Goal: Information Seeking & Learning: Learn about a topic

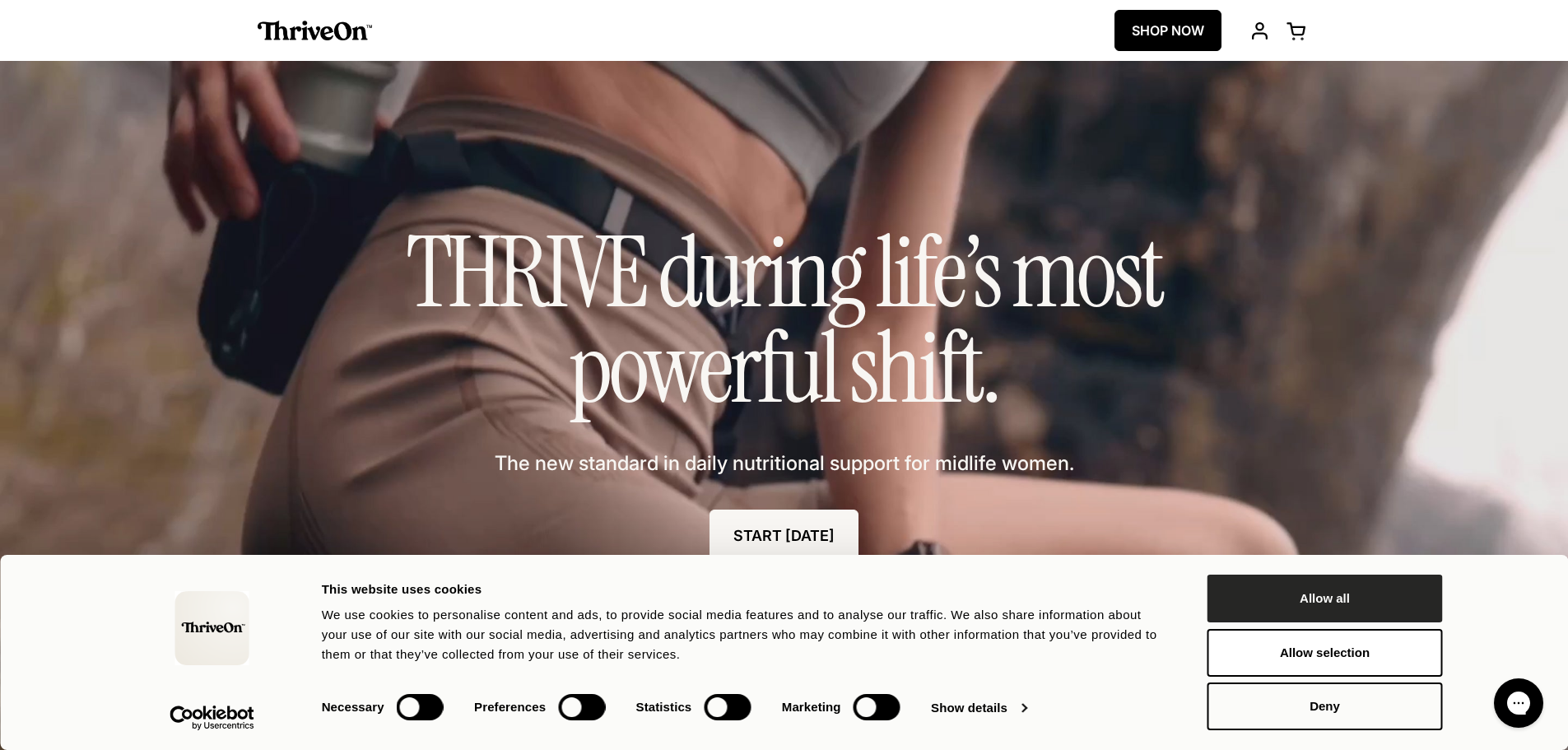
click at [1297, 590] on button "Allow all" at bounding box center [1326, 599] width 236 height 48
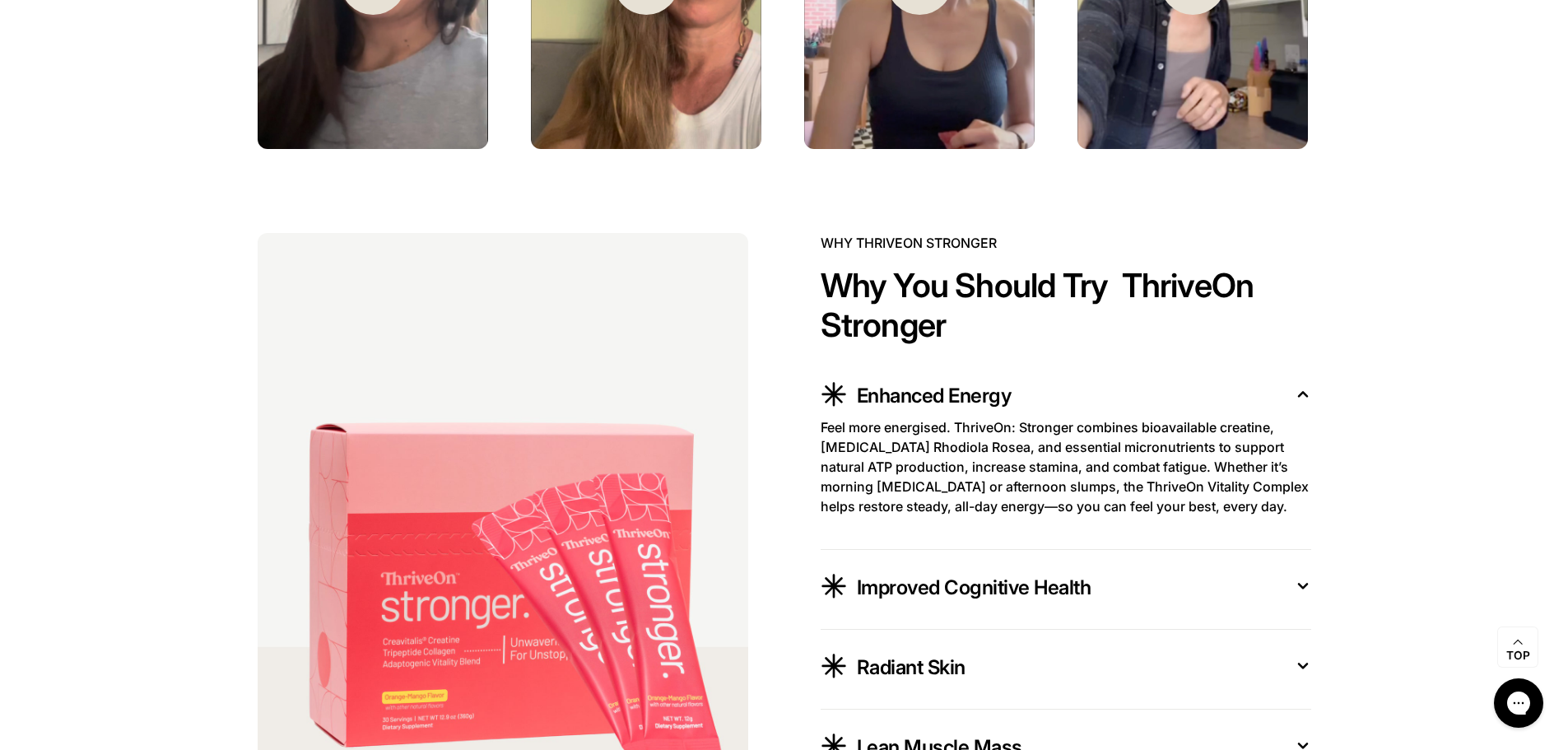
scroll to position [2882, 0]
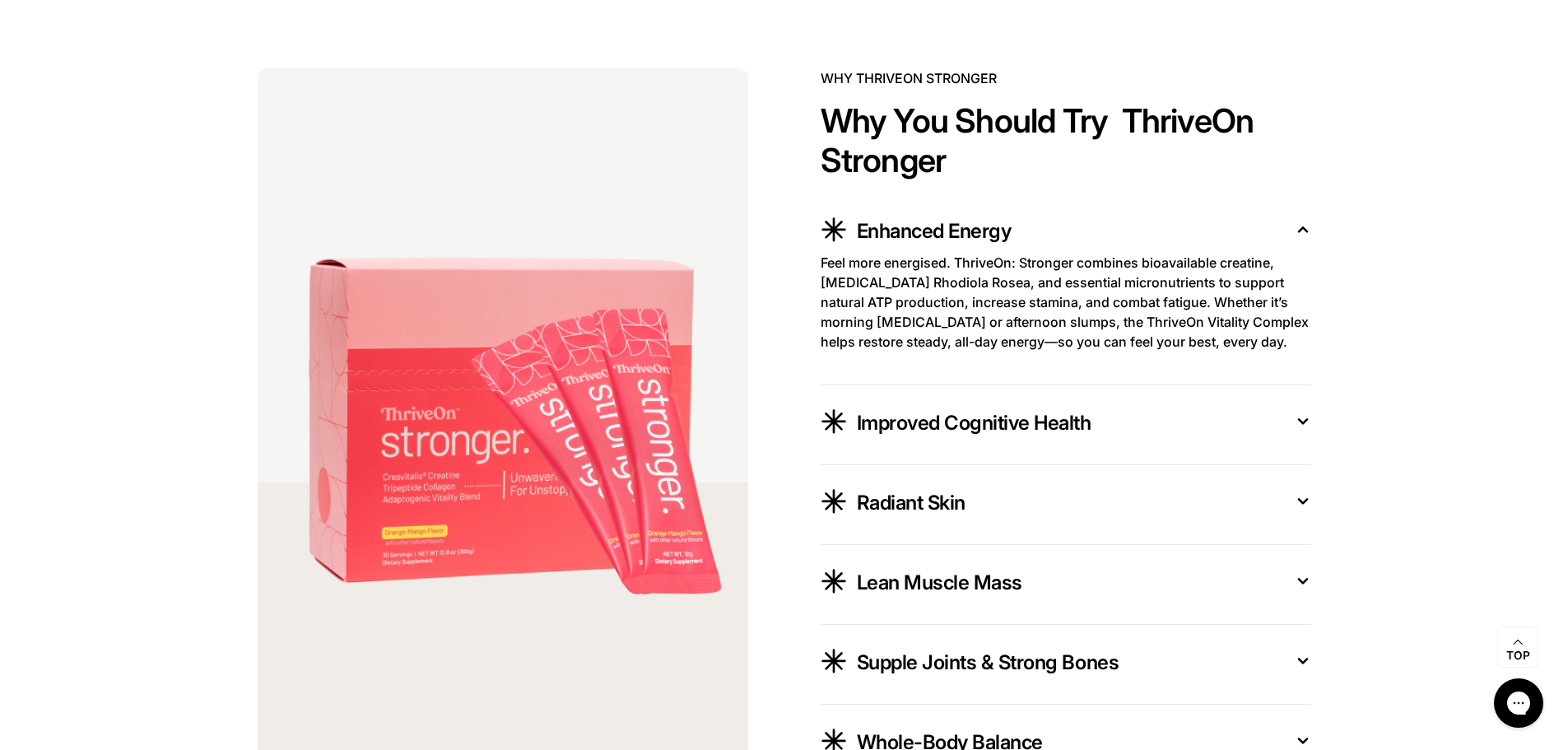
click at [995, 435] on span "Improved Cognitive Health" at bounding box center [974, 423] width 235 height 27
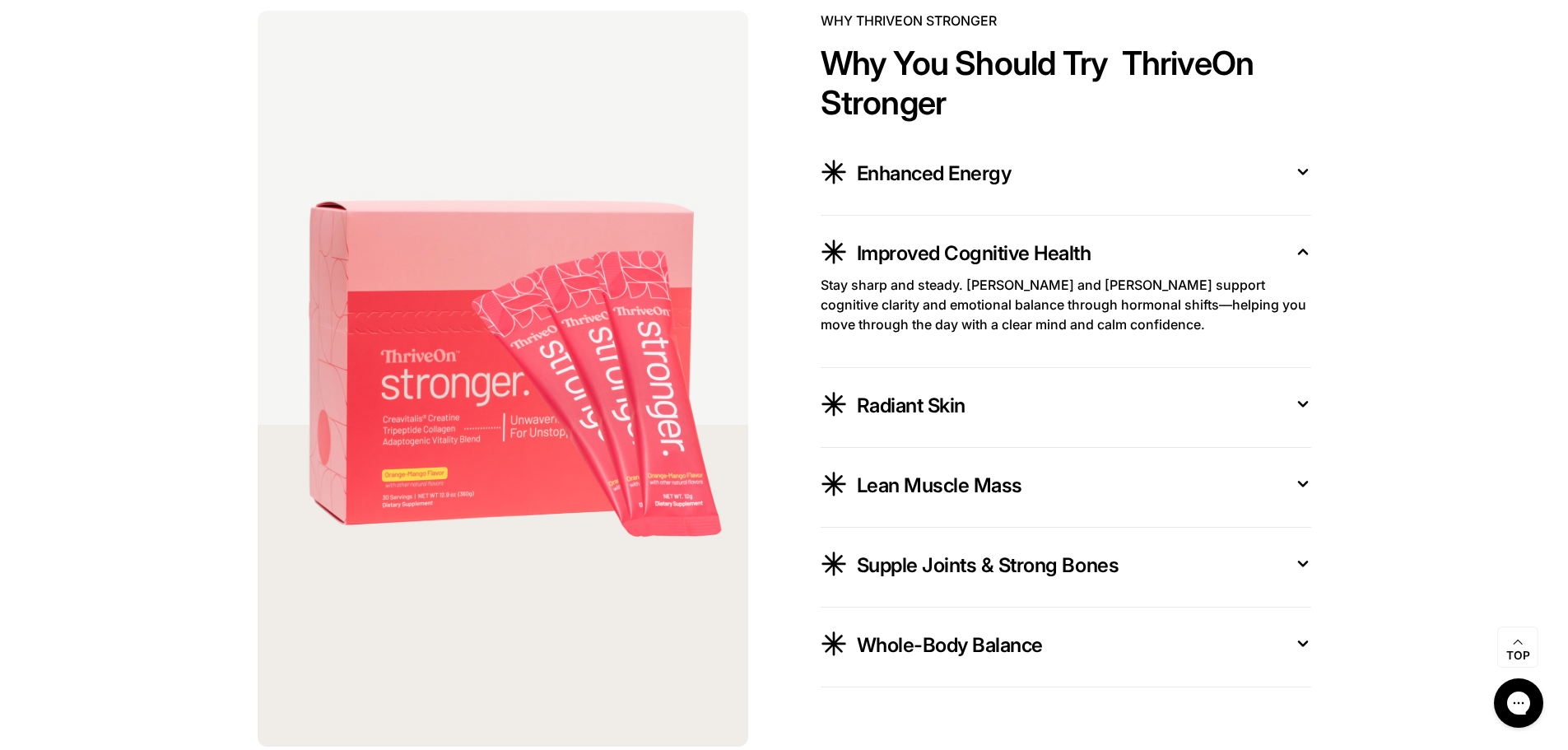
scroll to position [2965, 0]
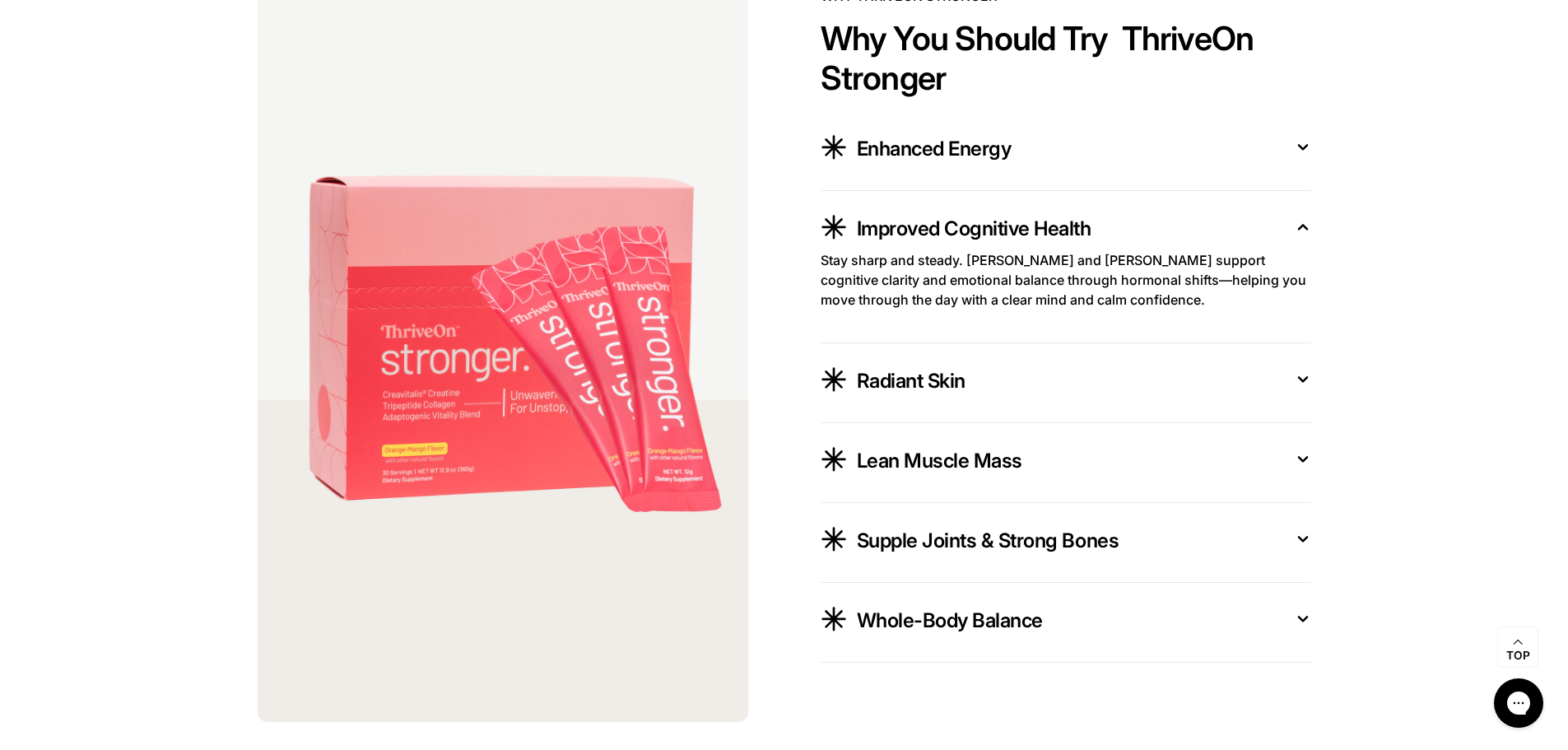
click at [1018, 612] on div "Whole-Body Balance" at bounding box center [1071, 618] width 428 height 31
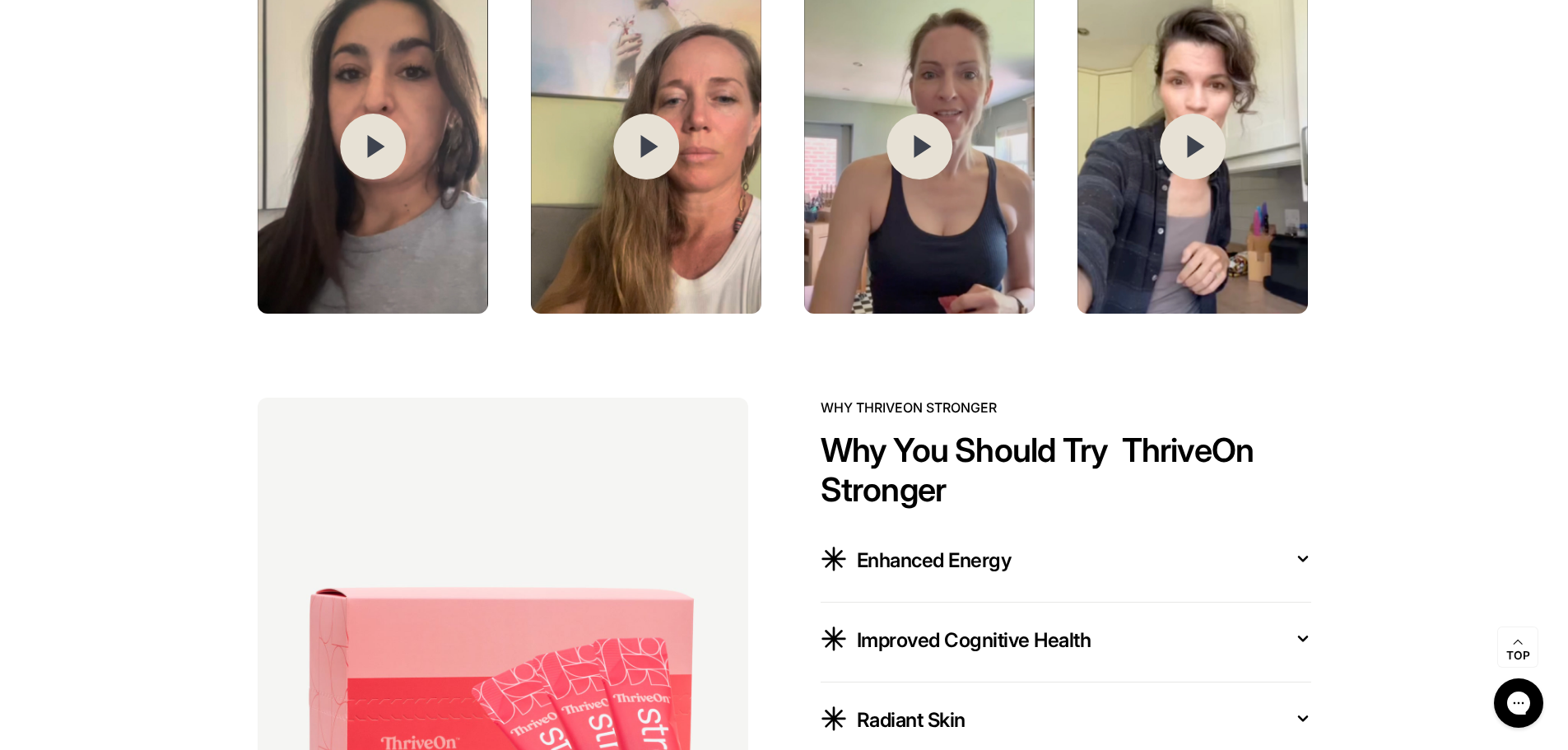
click at [1044, 570] on div "Enhanced Energy" at bounding box center [1071, 558] width 428 height 31
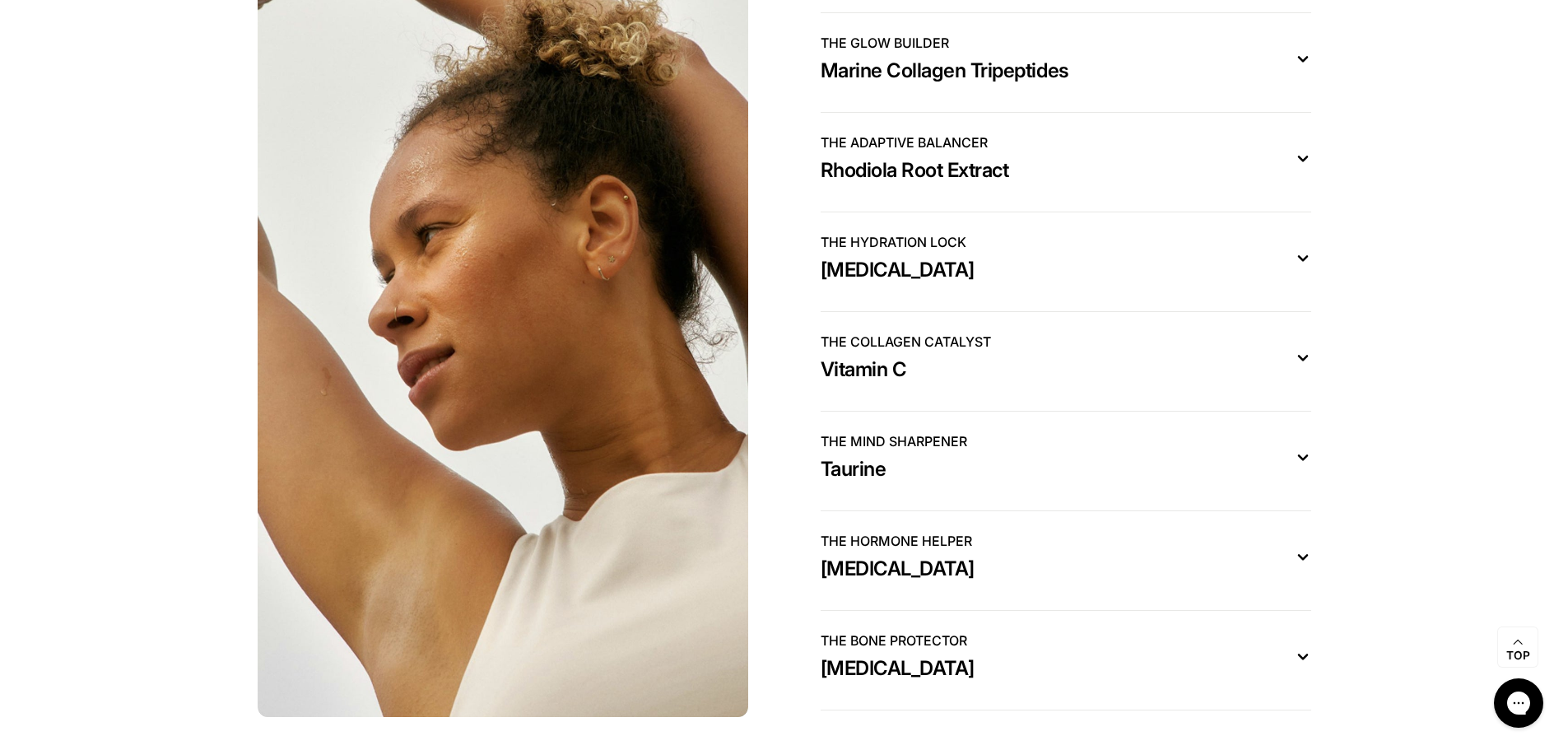
scroll to position [4941, 0]
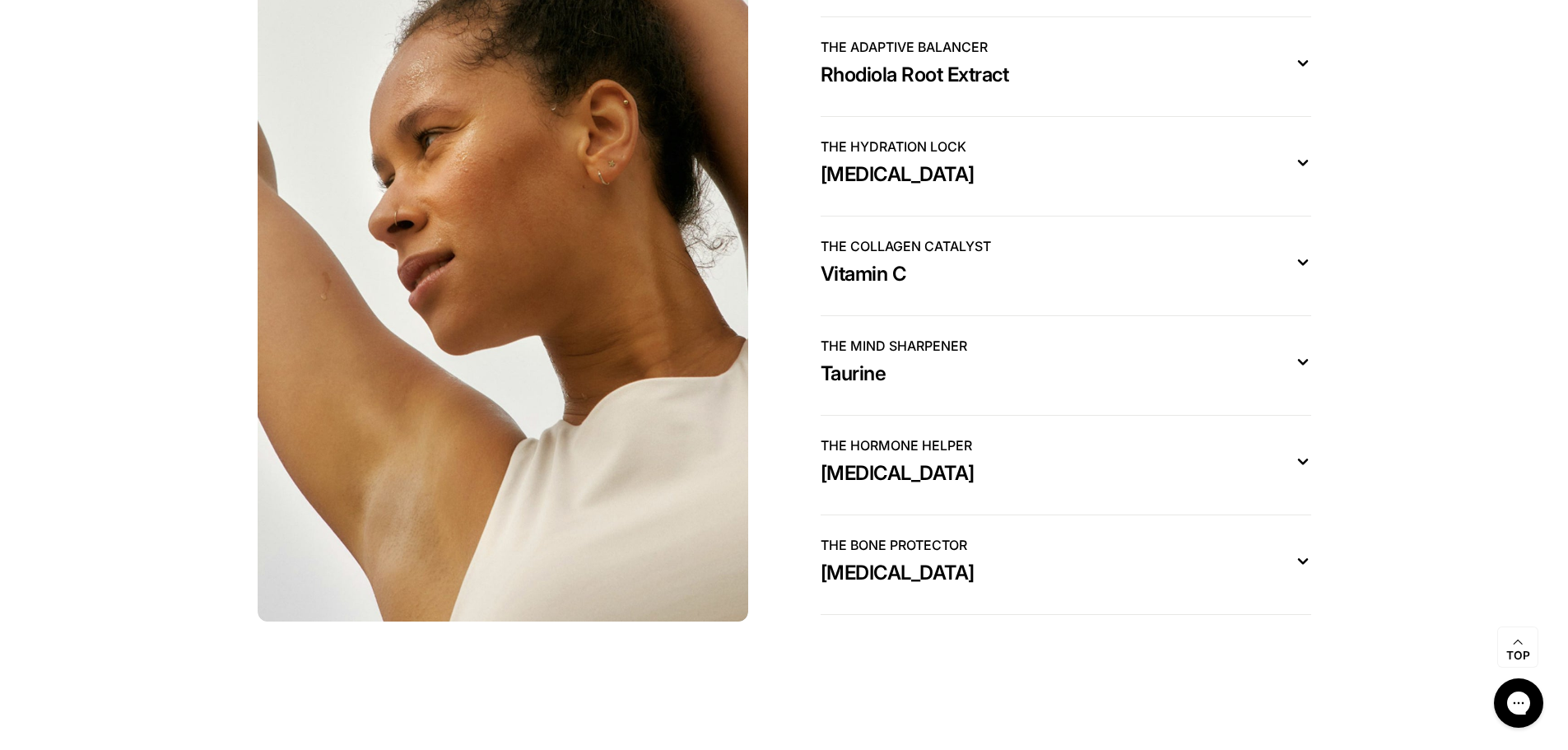
click at [1301, 67] on icon at bounding box center [1302, 63] width 16 height 17
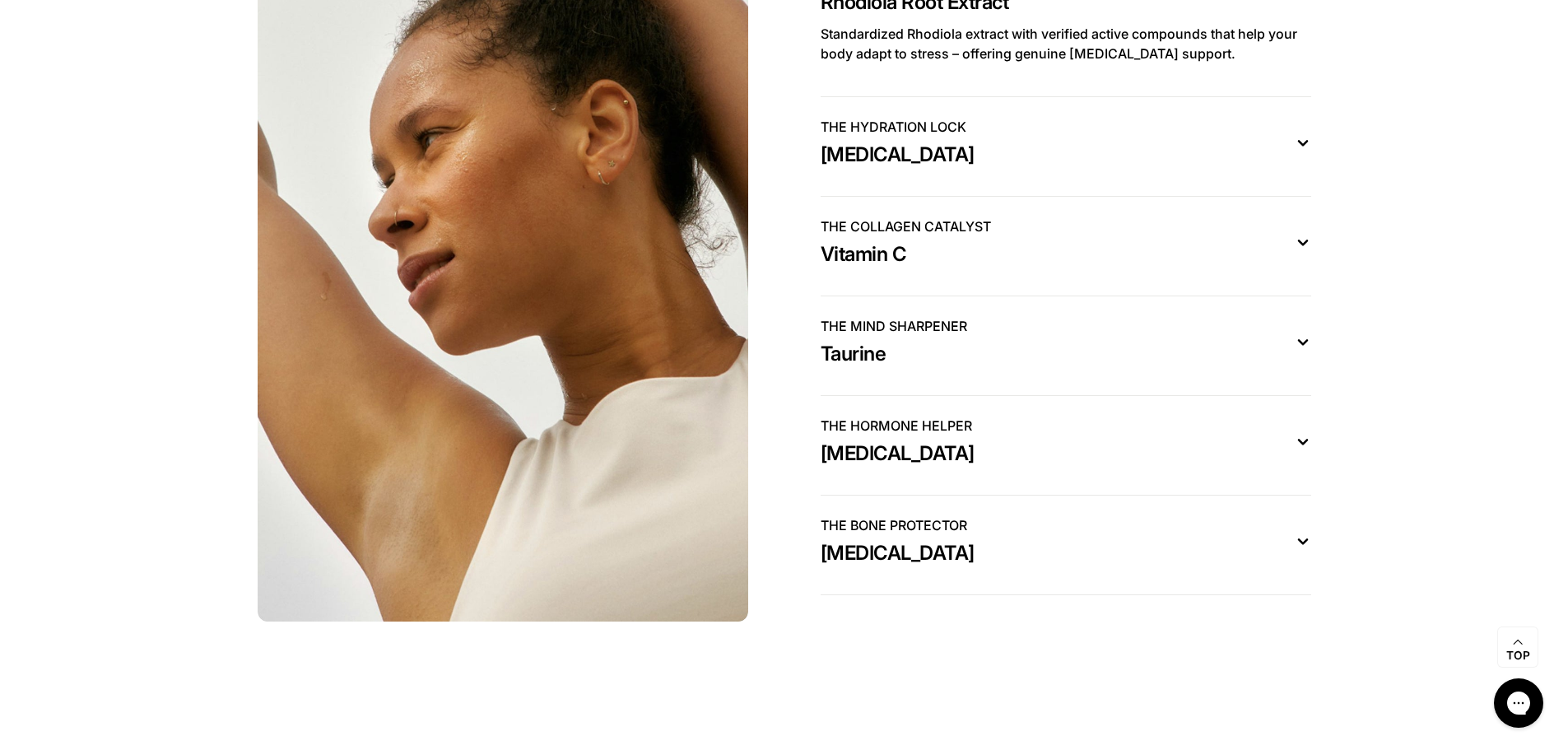
drag, startPoint x: 1026, startPoint y: 14, endPoint x: 842, endPoint y: 4, distance: 184.3
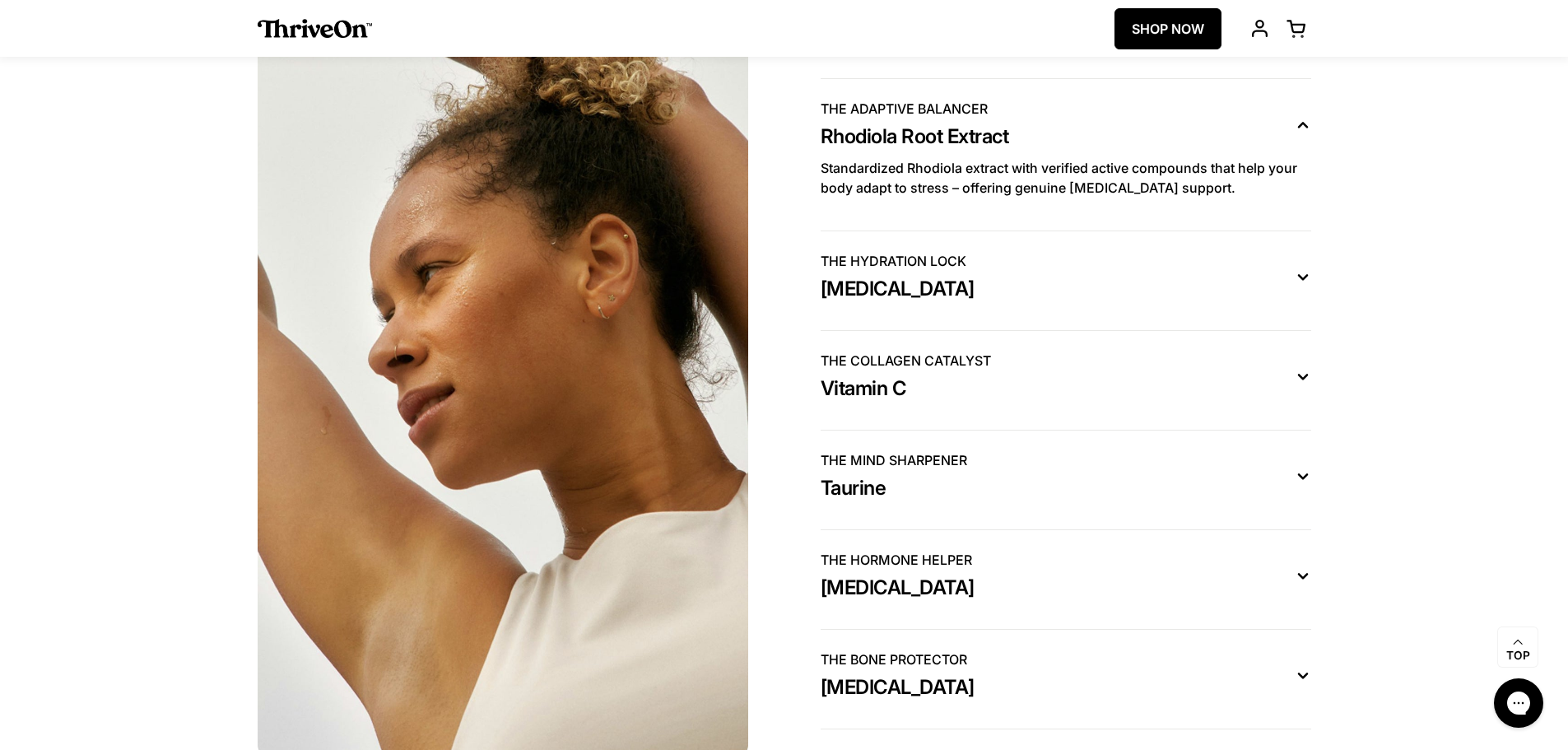
scroll to position [4776, 0]
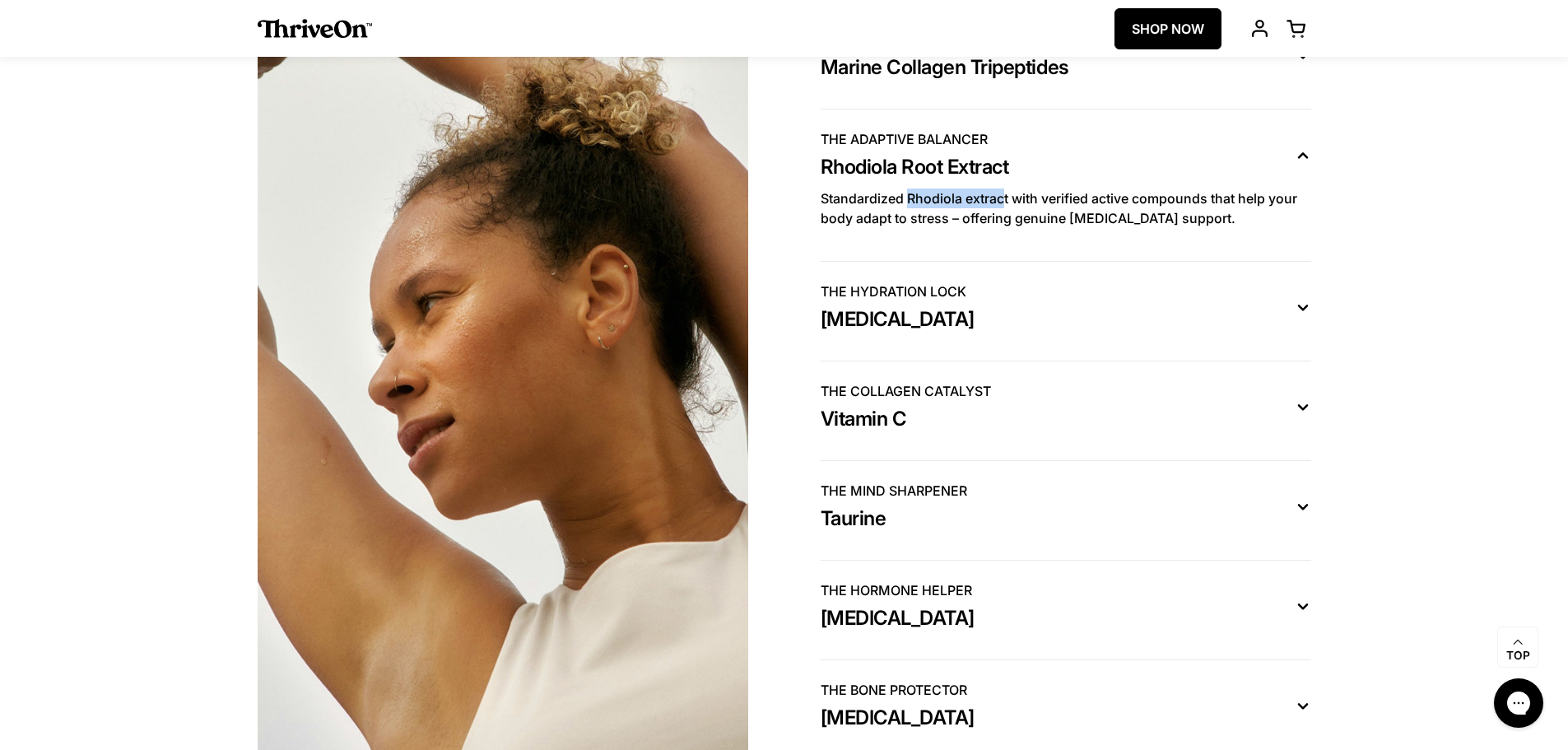
drag, startPoint x: 909, startPoint y: 207, endPoint x: 1005, endPoint y: 207, distance: 96.0
click at [1005, 207] on p "Standardized Rhodiola extract with verified active compounds that help your bod…" at bounding box center [1066, 208] width 491 height 40
copy p "Rhodiola extract"
click at [1302, 310] on icon at bounding box center [1303, 307] width 9 height 4
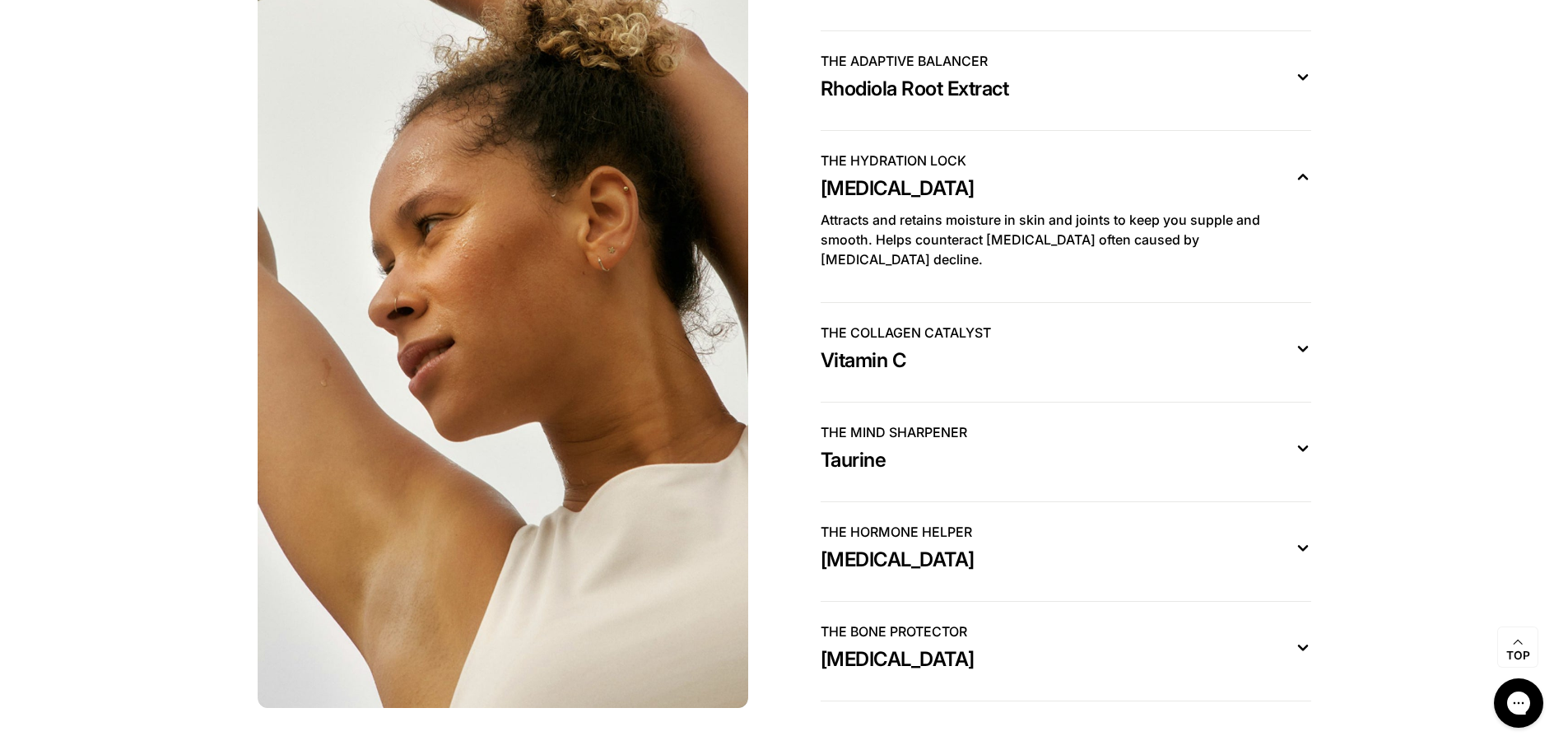
scroll to position [4859, 0]
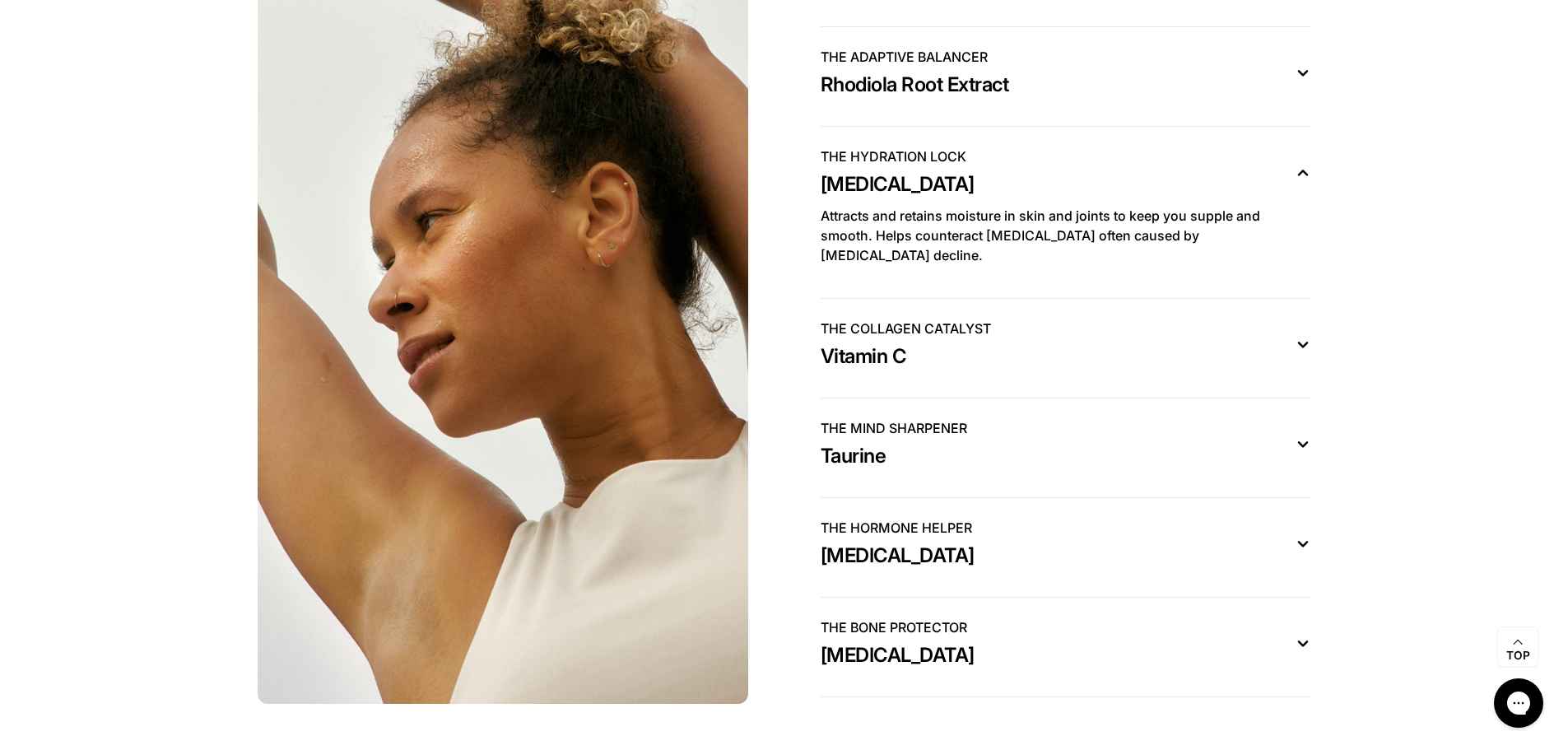
click at [1301, 435] on icon at bounding box center [1302, 444] width 16 height 17
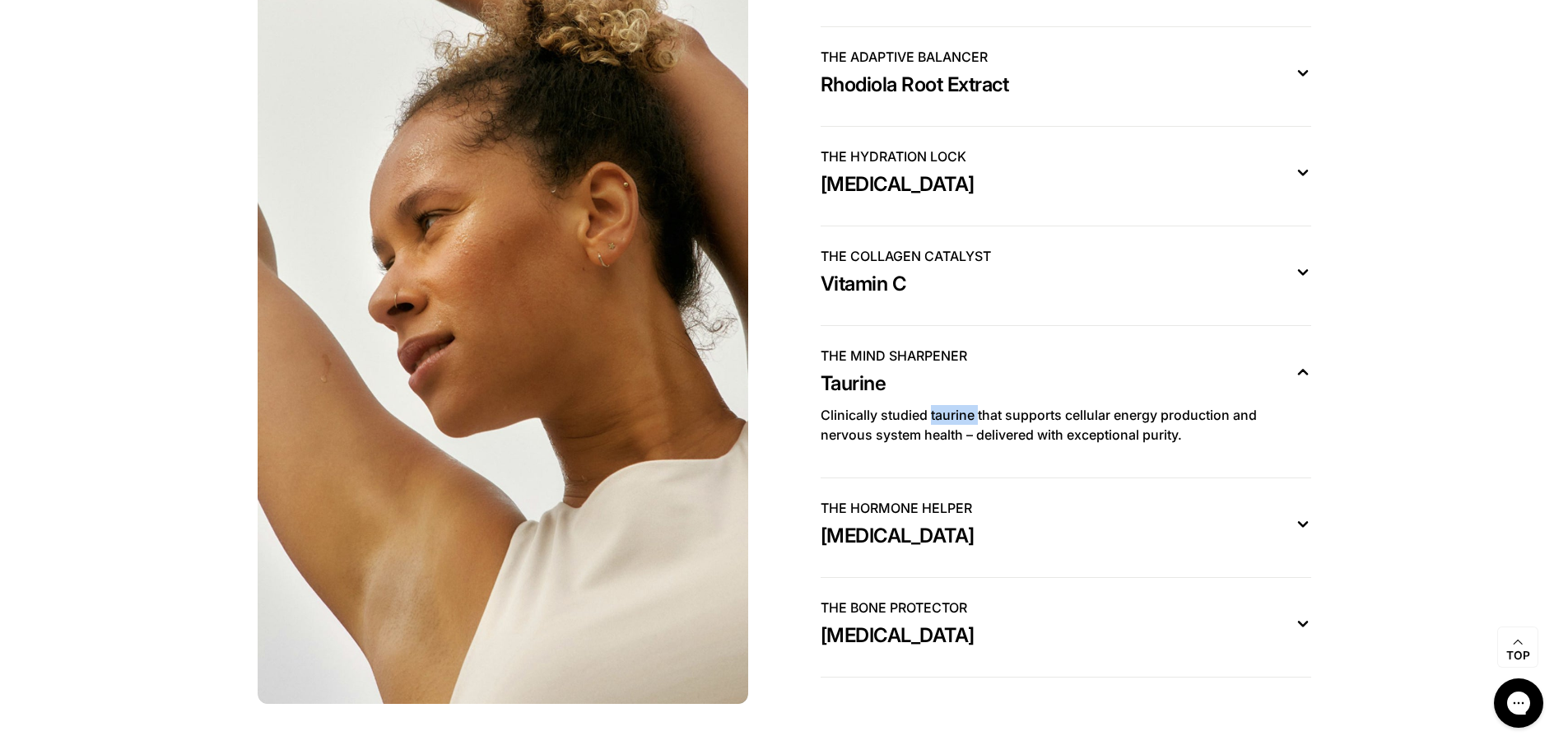
drag, startPoint x: 932, startPoint y: 421, endPoint x: 977, endPoint y: 424, distance: 45.1
click at [977, 424] on p "Clinically studied taurine that supports cellular energy production and nervous…" at bounding box center [1066, 425] width 491 height 40
copy p "taurine"
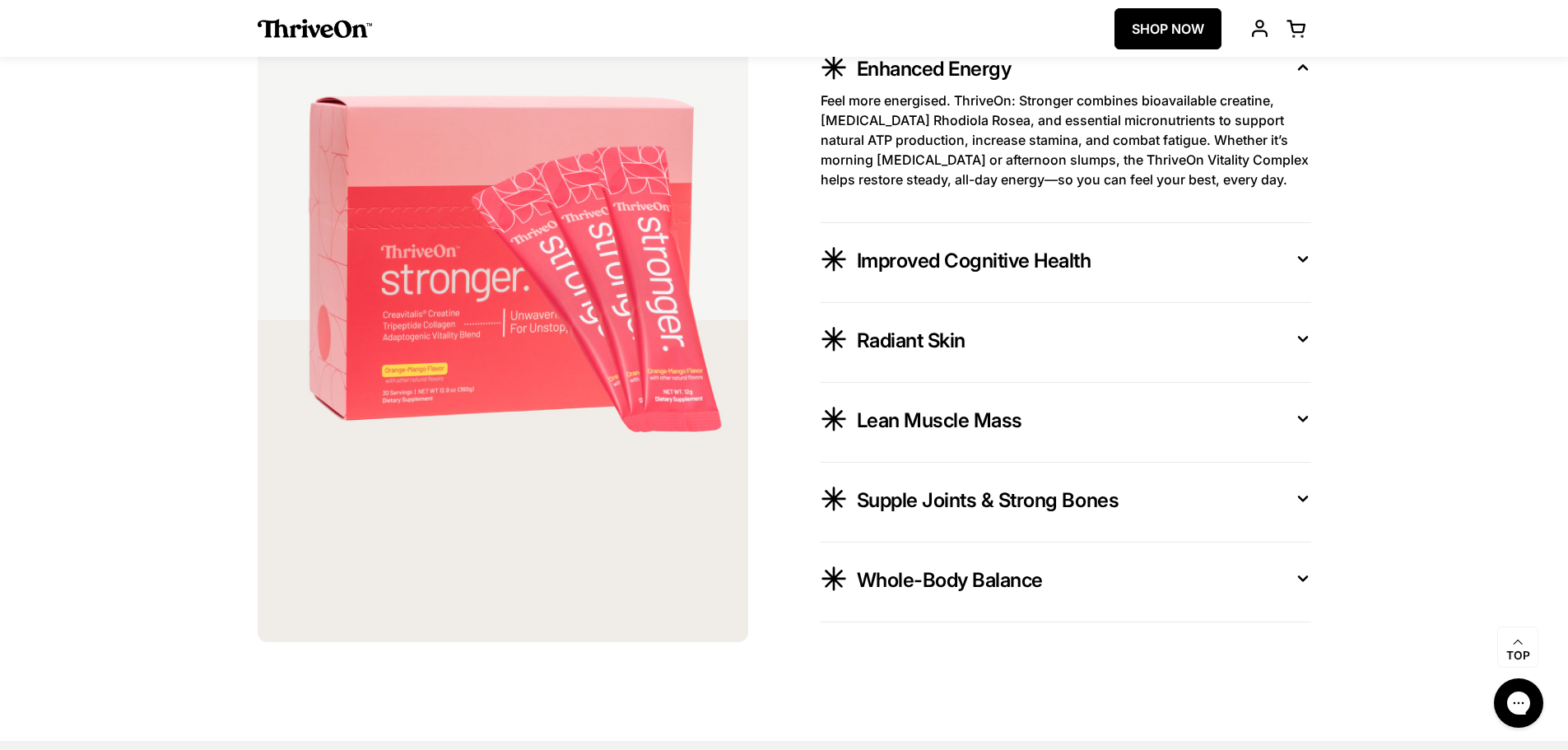
scroll to position [2965, 0]
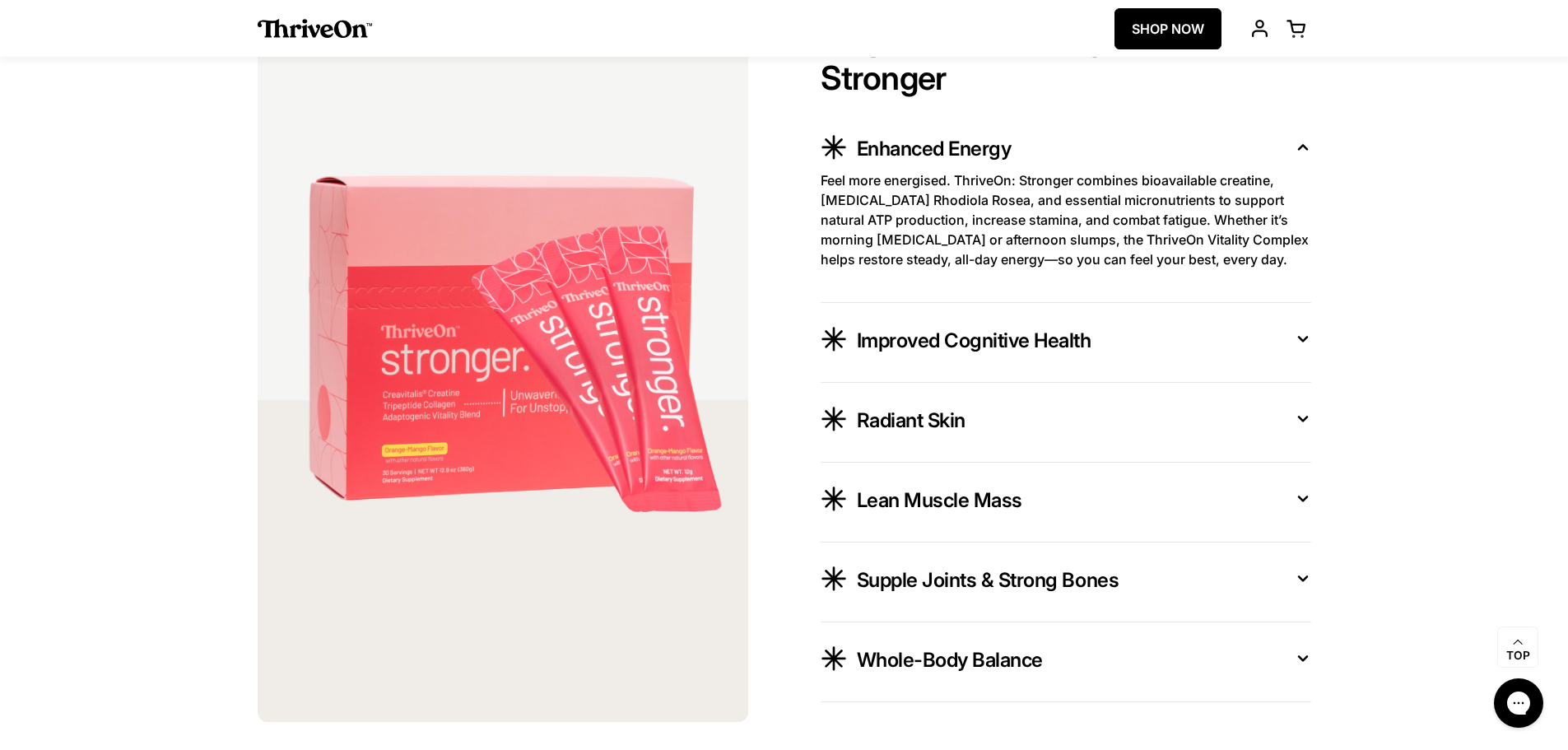
click at [150, 145] on div "WHY THRIVEON STRONGER Why You Should Try  ThriveOn Stronger Enhanced Energy Fee…" at bounding box center [784, 353] width 1568 height 868
drag, startPoint x: 1222, startPoint y: 183, endPoint x: 1274, endPoint y: 183, distance: 52.0
click at [1274, 183] on p "Feel more energised. ThriveOn: Stronger combines bioavailable creatine, [MEDICA…" at bounding box center [1066, 219] width 491 height 99
copy p "creatine,"
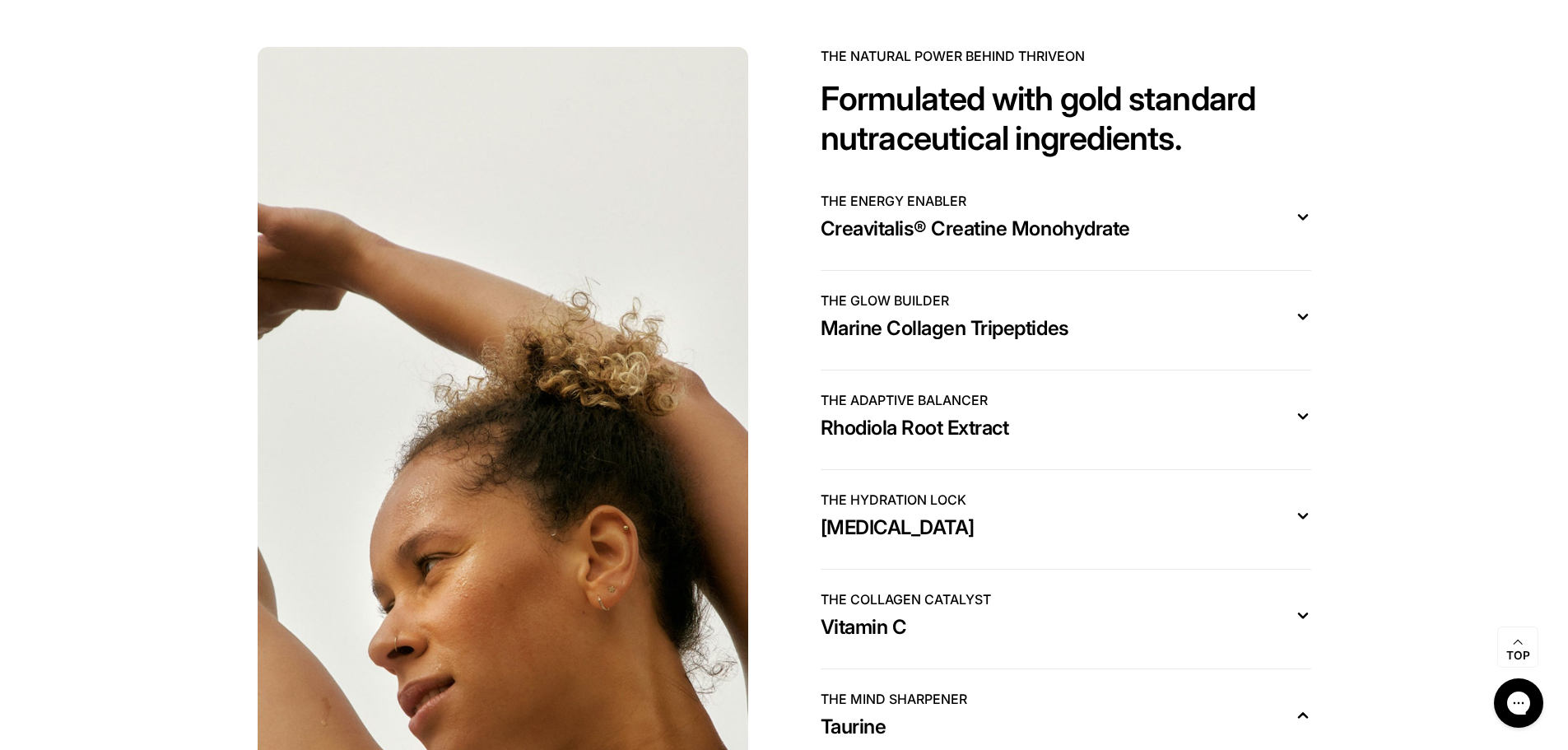
scroll to position [4612, 0]
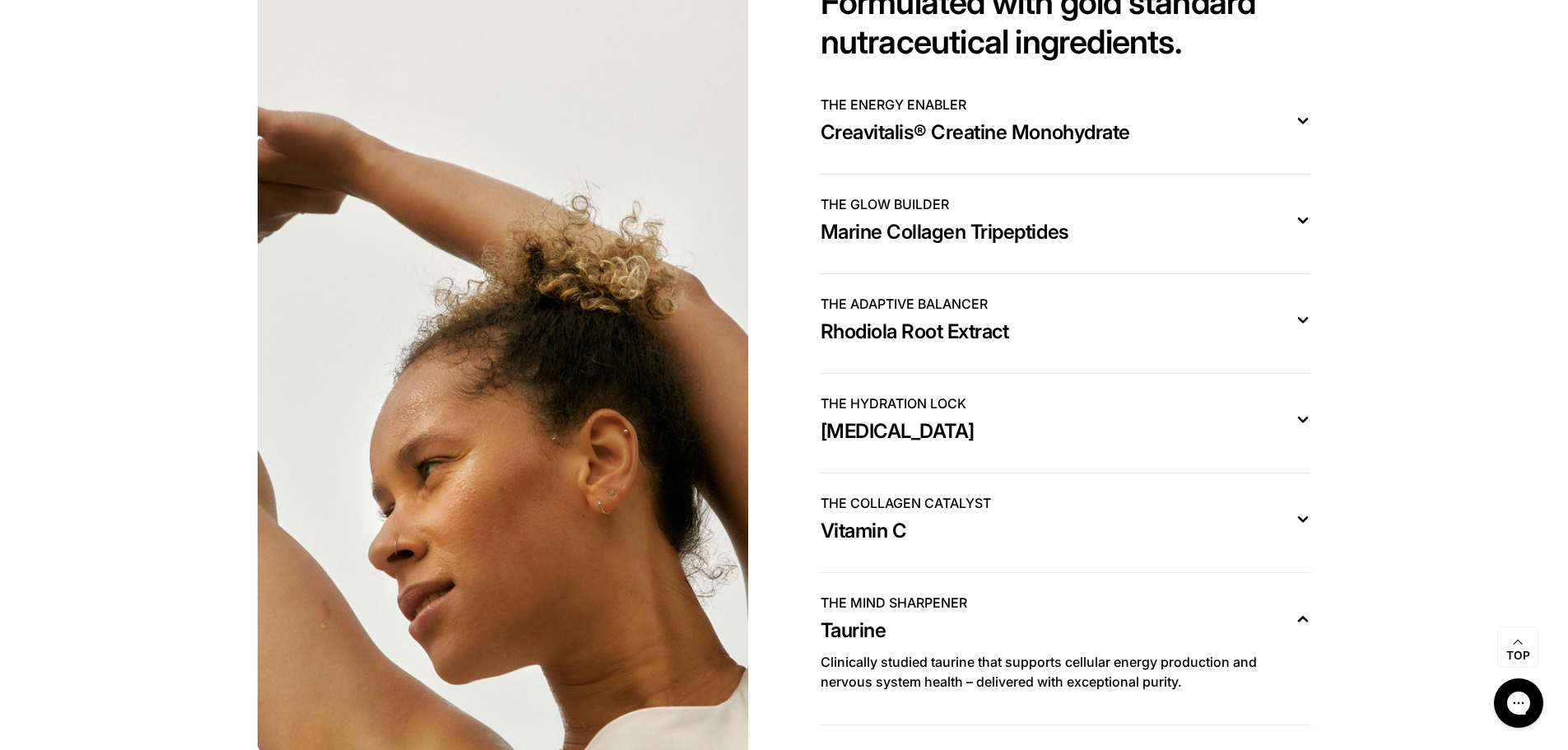
click at [1015, 242] on span "Marine Collagen Tripeptides" at bounding box center [945, 232] width 248 height 27
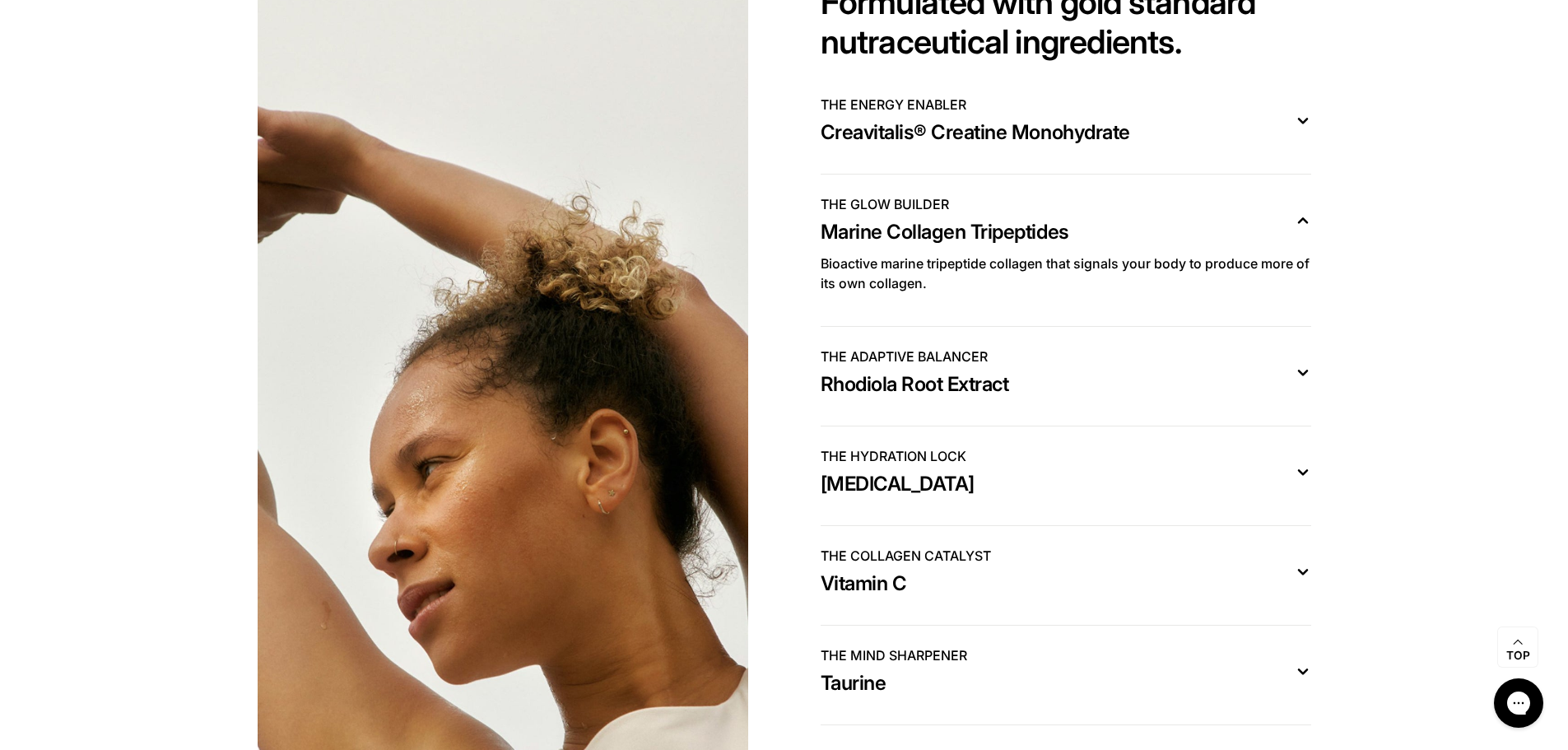
drag, startPoint x: 1081, startPoint y: 241, endPoint x: 978, endPoint y: 246, distance: 103.1
click at [978, 245] on div "THE GLOW BUILDER Marine Collagen Tripeptides" at bounding box center [1053, 219] width 464 height 51
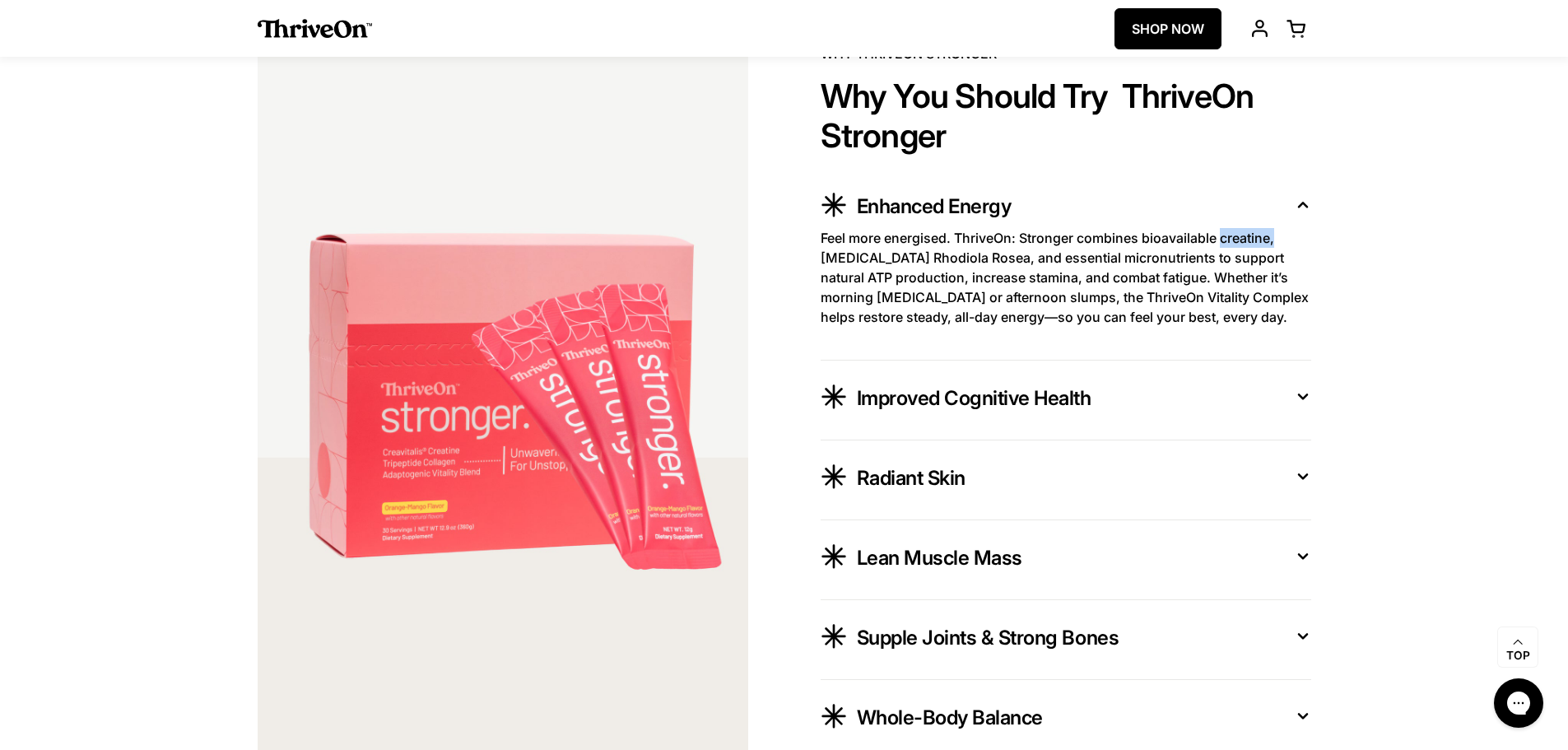
scroll to position [2905, 0]
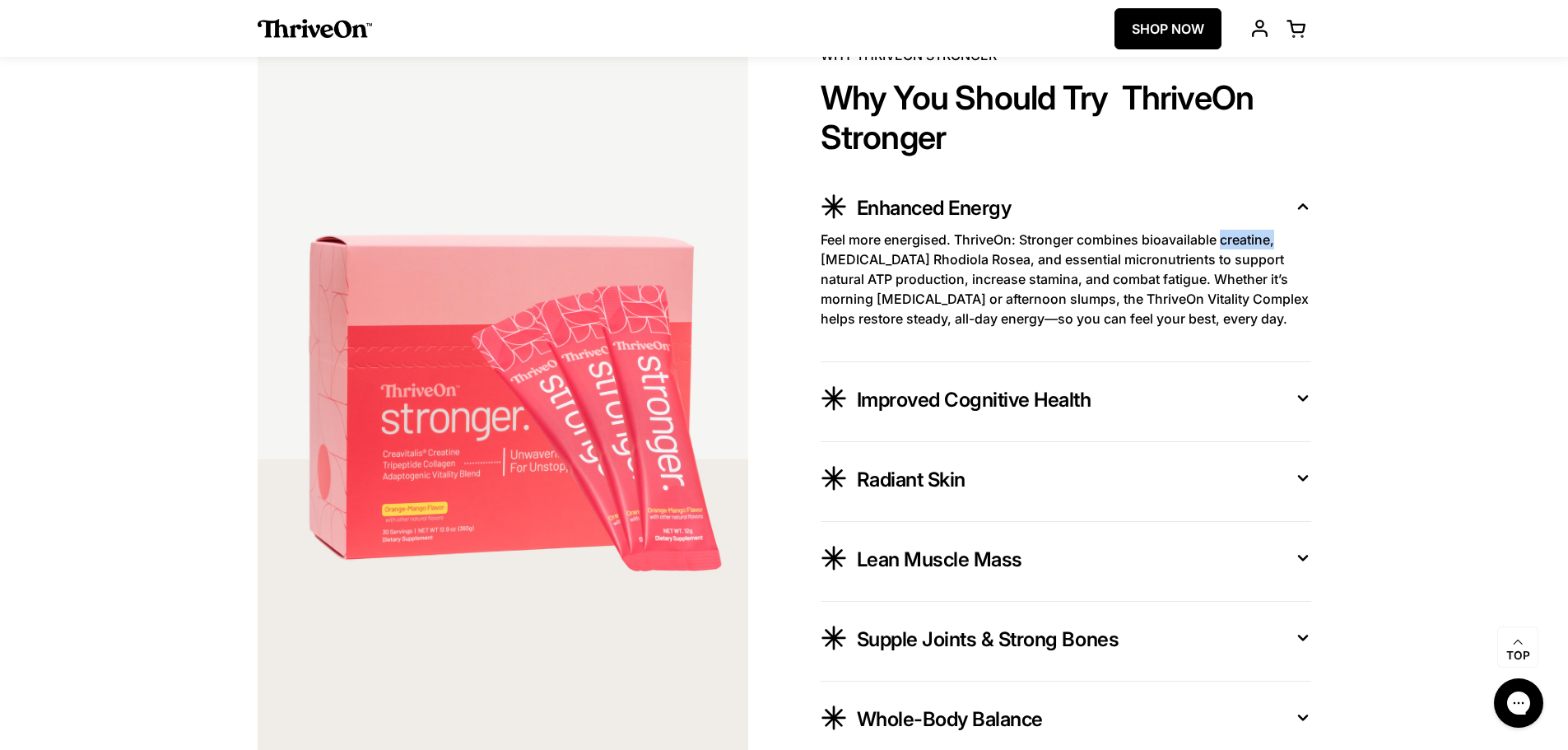
click at [1237, 393] on div "Improved Cognitive Health" at bounding box center [1071, 397] width 428 height 31
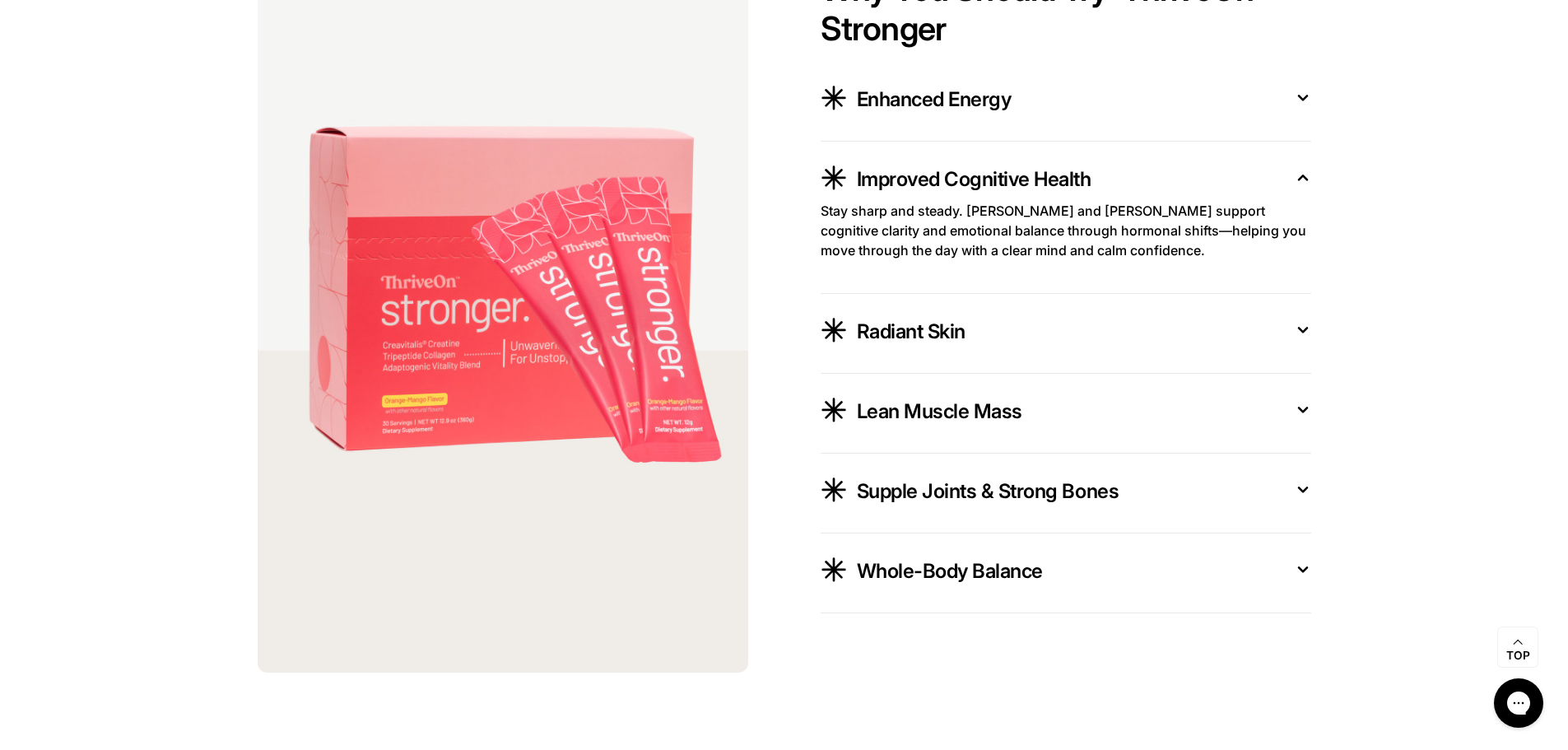
scroll to position [3070, 0]
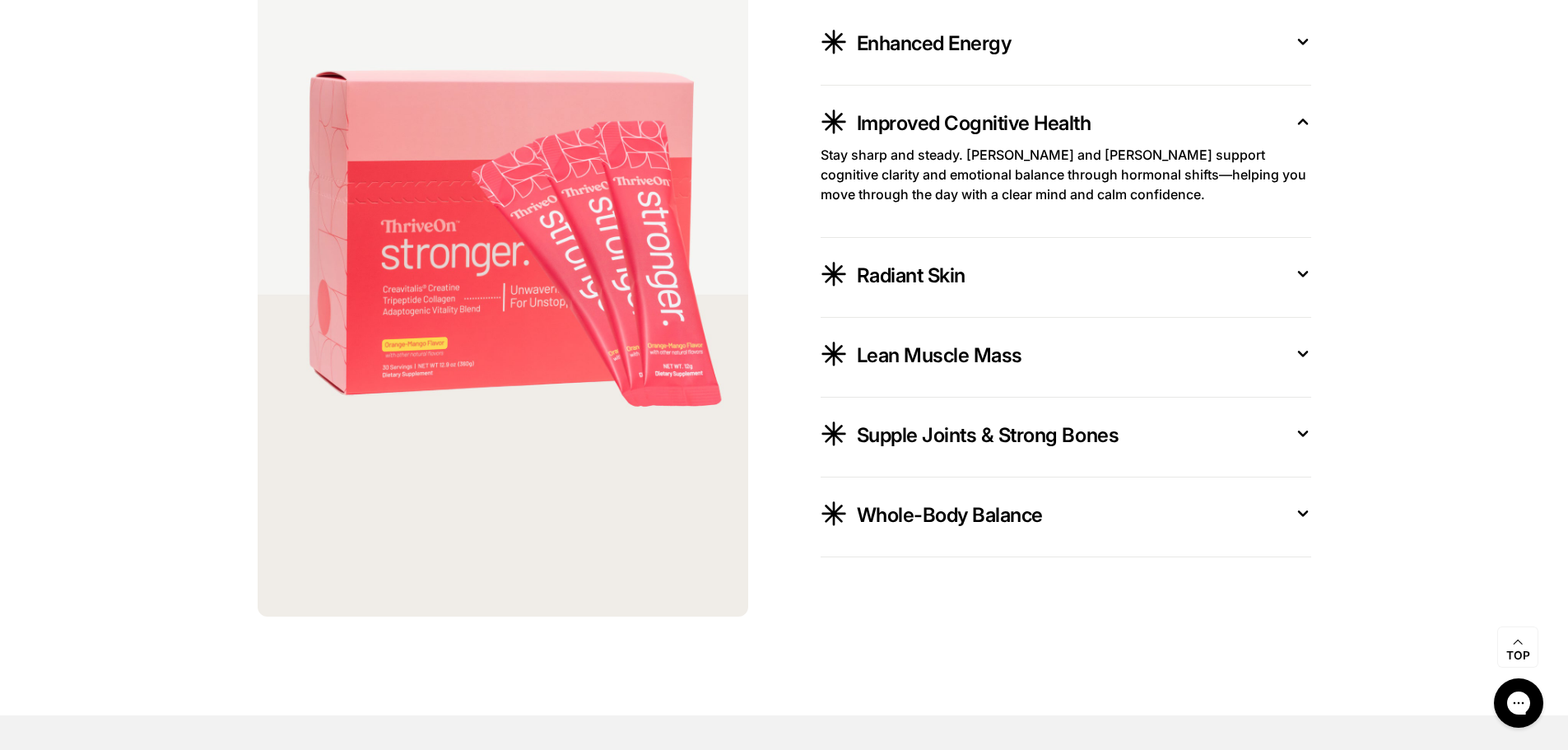
click at [1044, 524] on div "Whole-Body Balance" at bounding box center [1071, 513] width 428 height 31
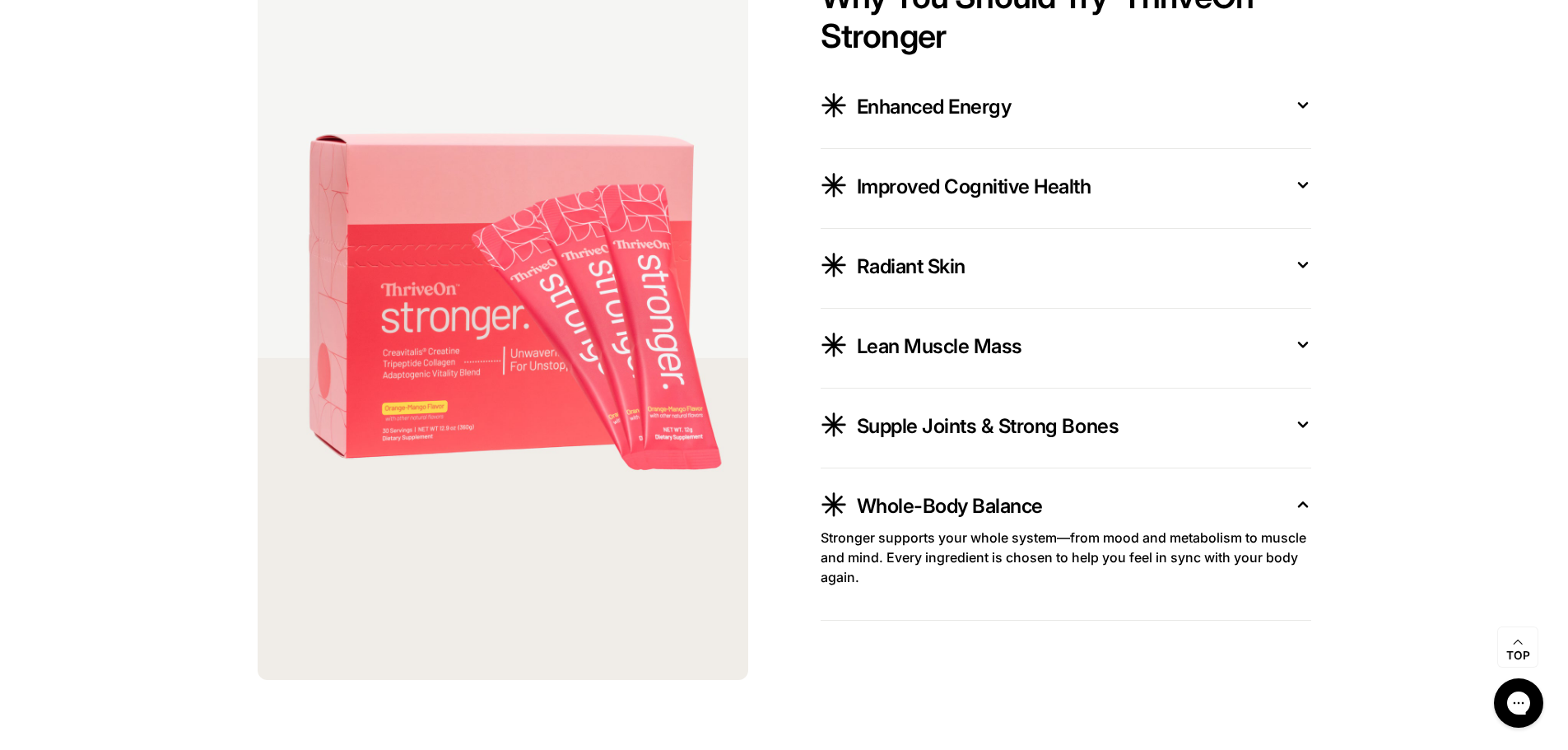
scroll to position [4375, 0]
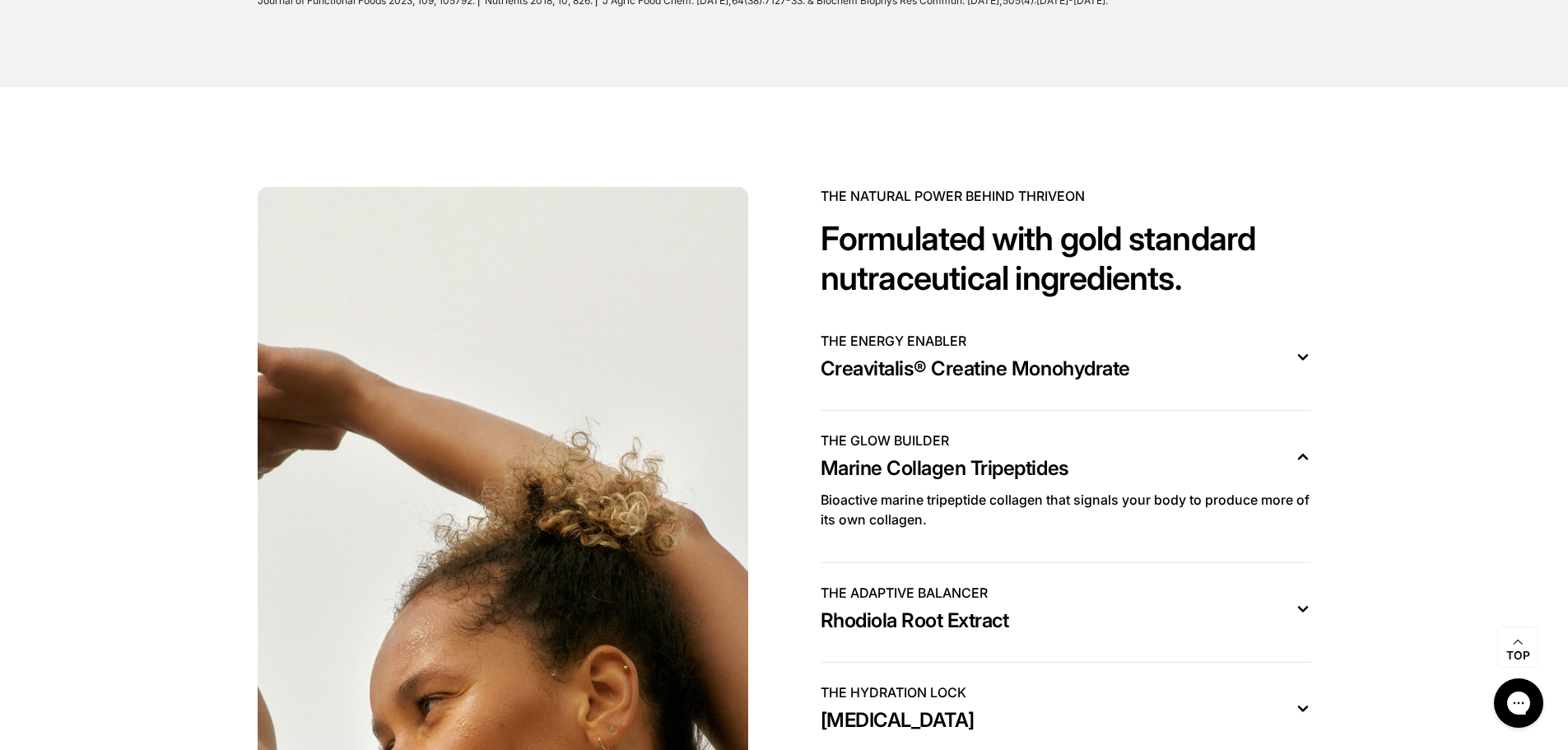
click at [1070, 274] on h2 "Formulated with gold standard nutraceutical ingredients." at bounding box center [1066, 259] width 491 height 79
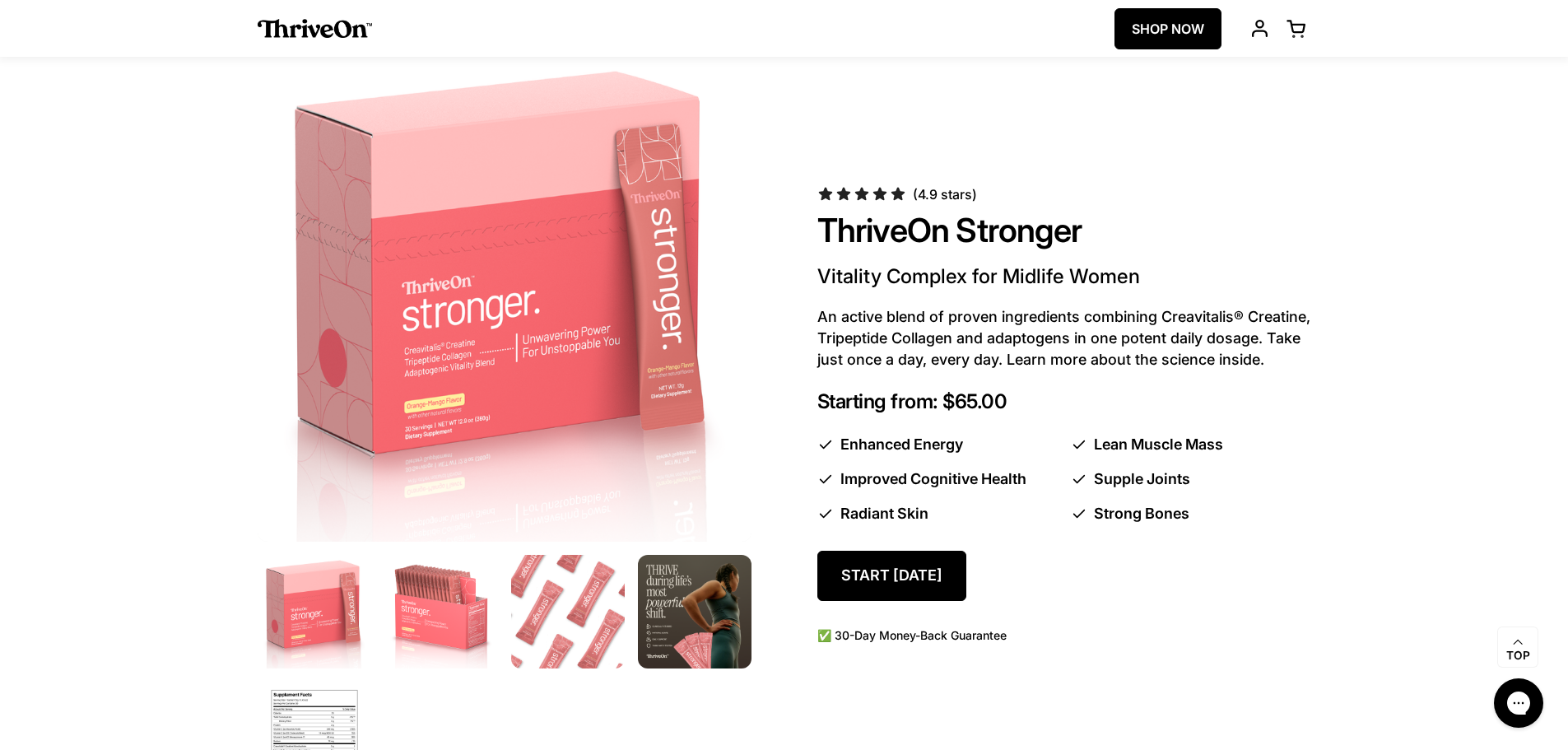
scroll to position [834, 0]
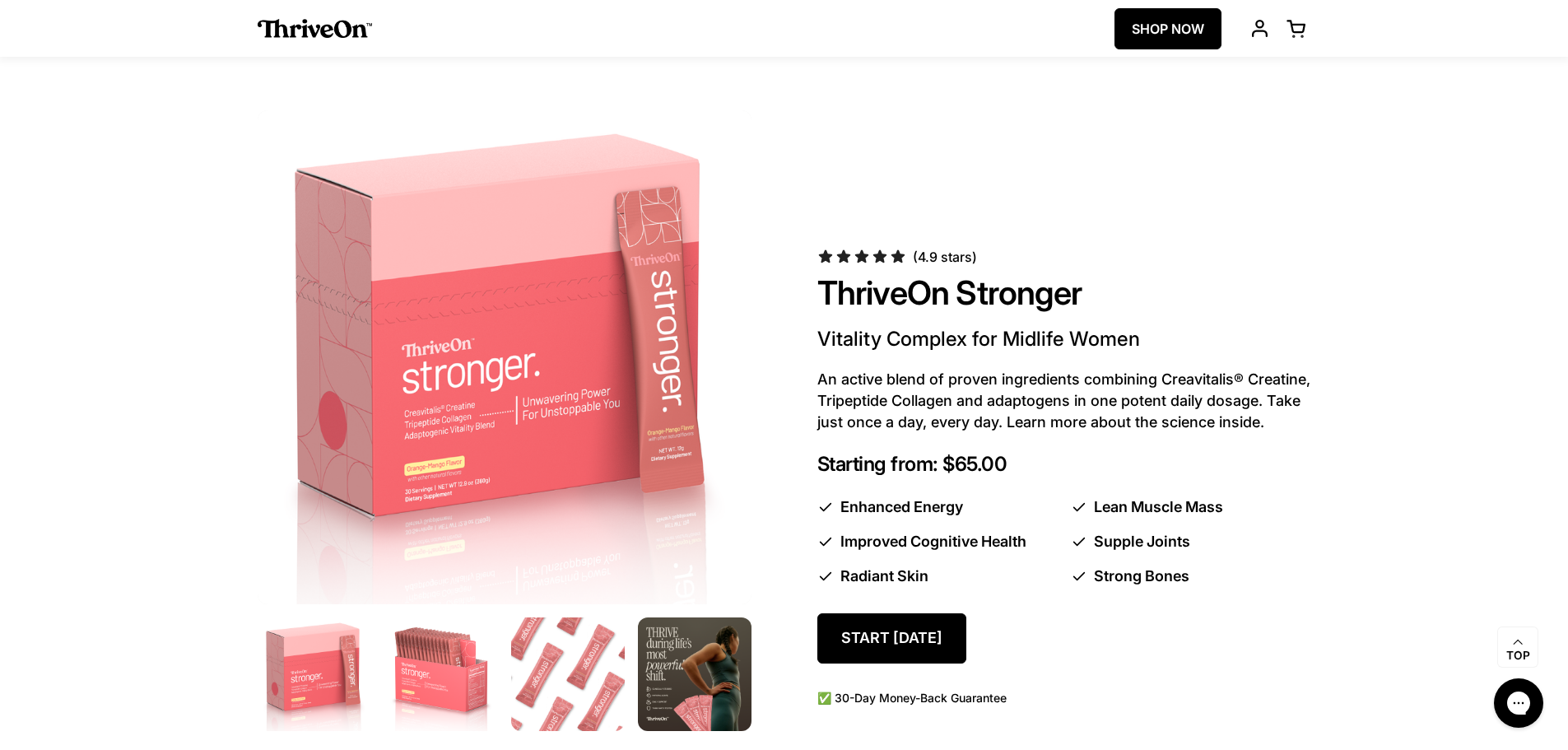
click at [1292, 243] on div "(4.9 stars) ThriveOn Stronger Vitality Complex for Midlife Women An active blen…" at bounding box center [784, 483] width 1053 height 747
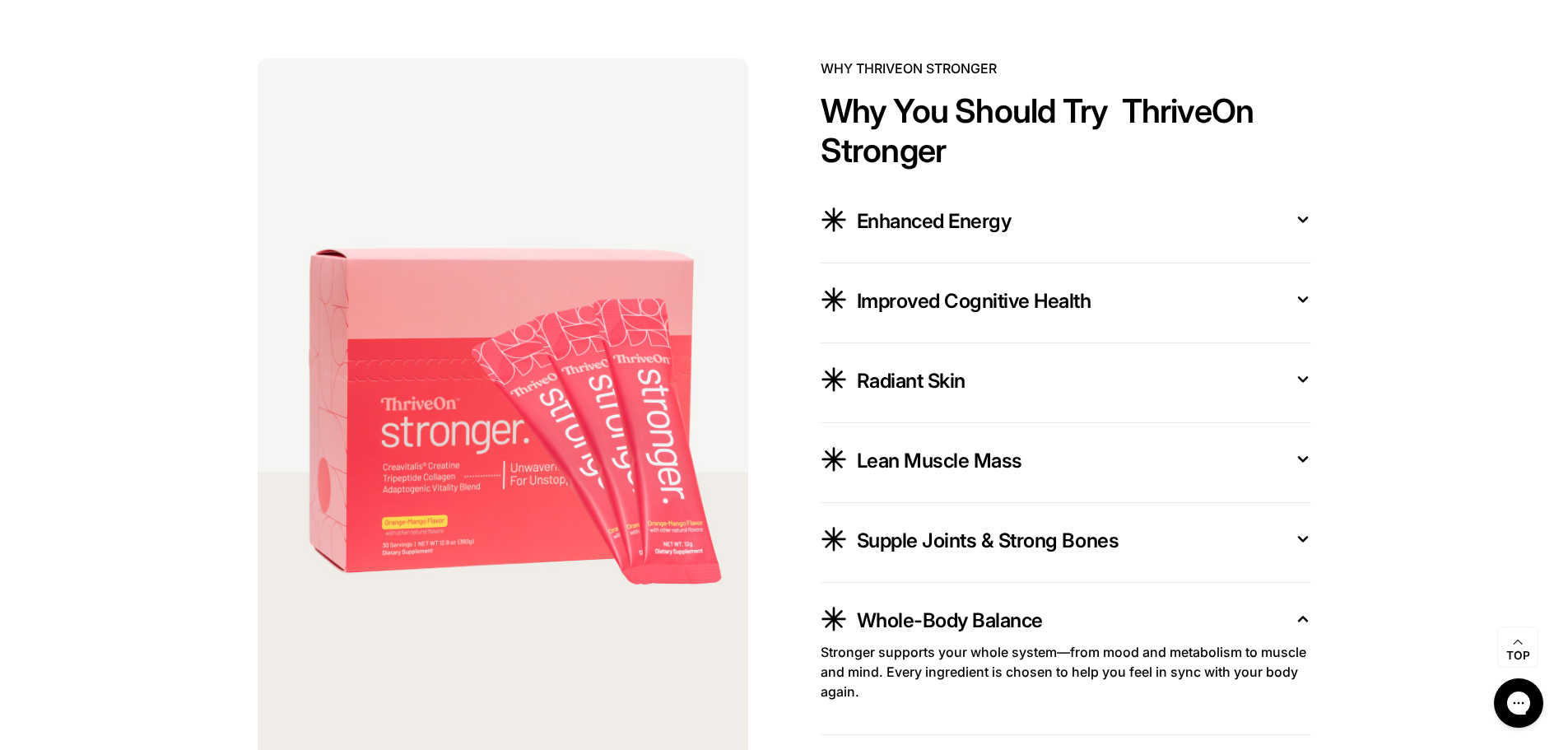
scroll to position [2892, 0]
click at [1063, 231] on div "Enhanced Energy" at bounding box center [1071, 218] width 428 height 31
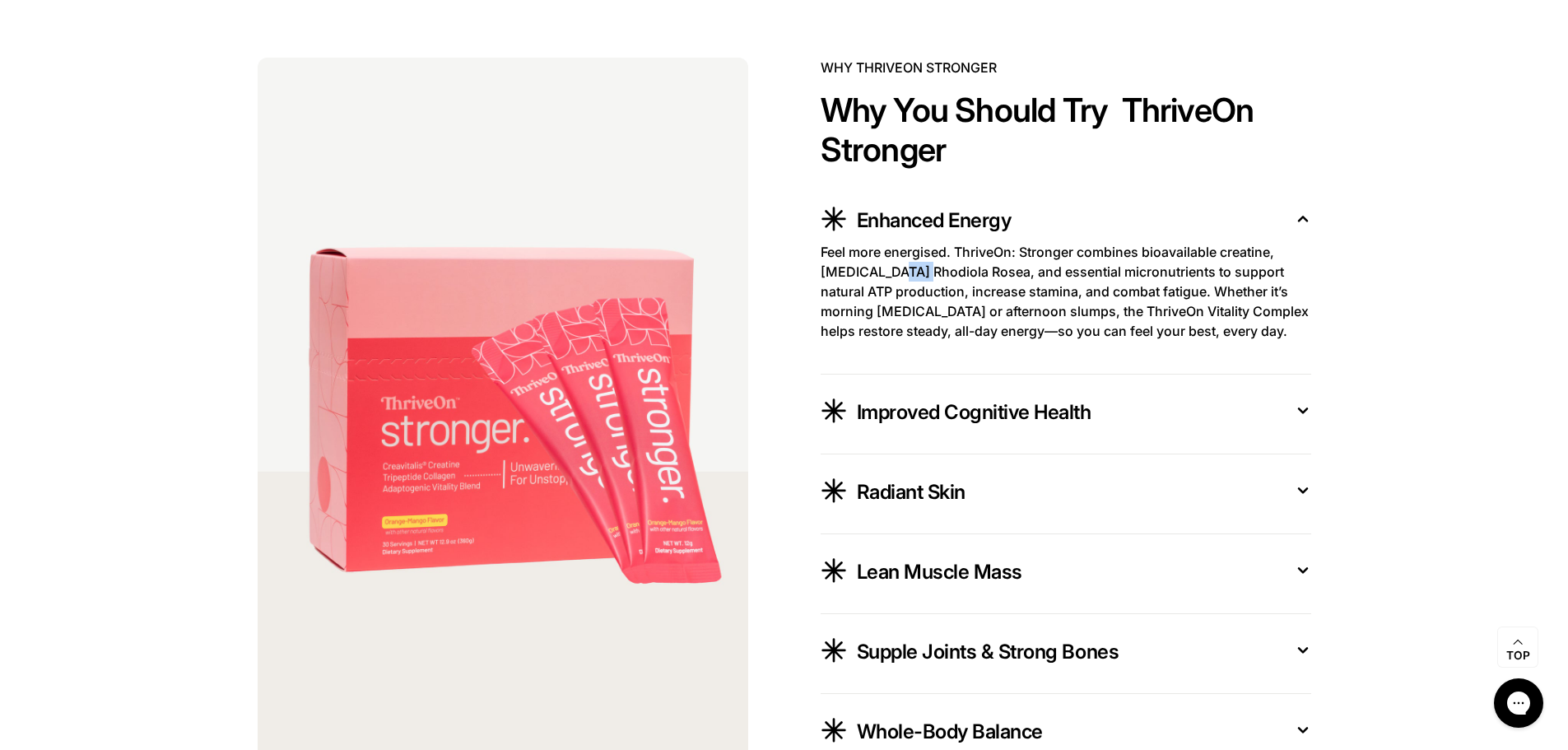
drag, startPoint x: 898, startPoint y: 280, endPoint x: 922, endPoint y: 280, distance: 24.0
click at [922, 280] on p "Feel more energised. ThriveOn: Stronger combines bioavailable creatine, [MEDICA…" at bounding box center [1066, 291] width 491 height 99
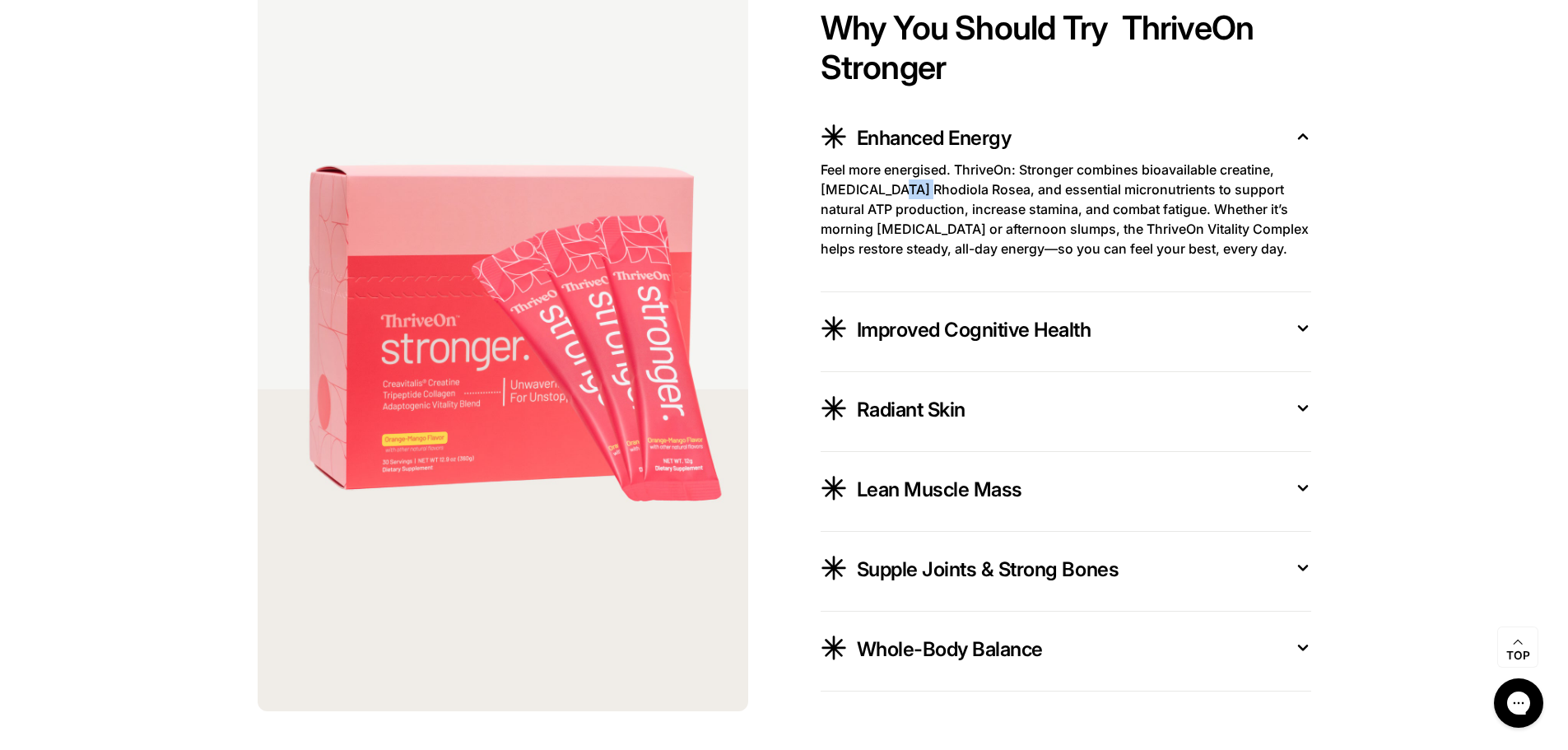
click at [1103, 343] on div "Improved Cognitive Health" at bounding box center [1071, 328] width 428 height 31
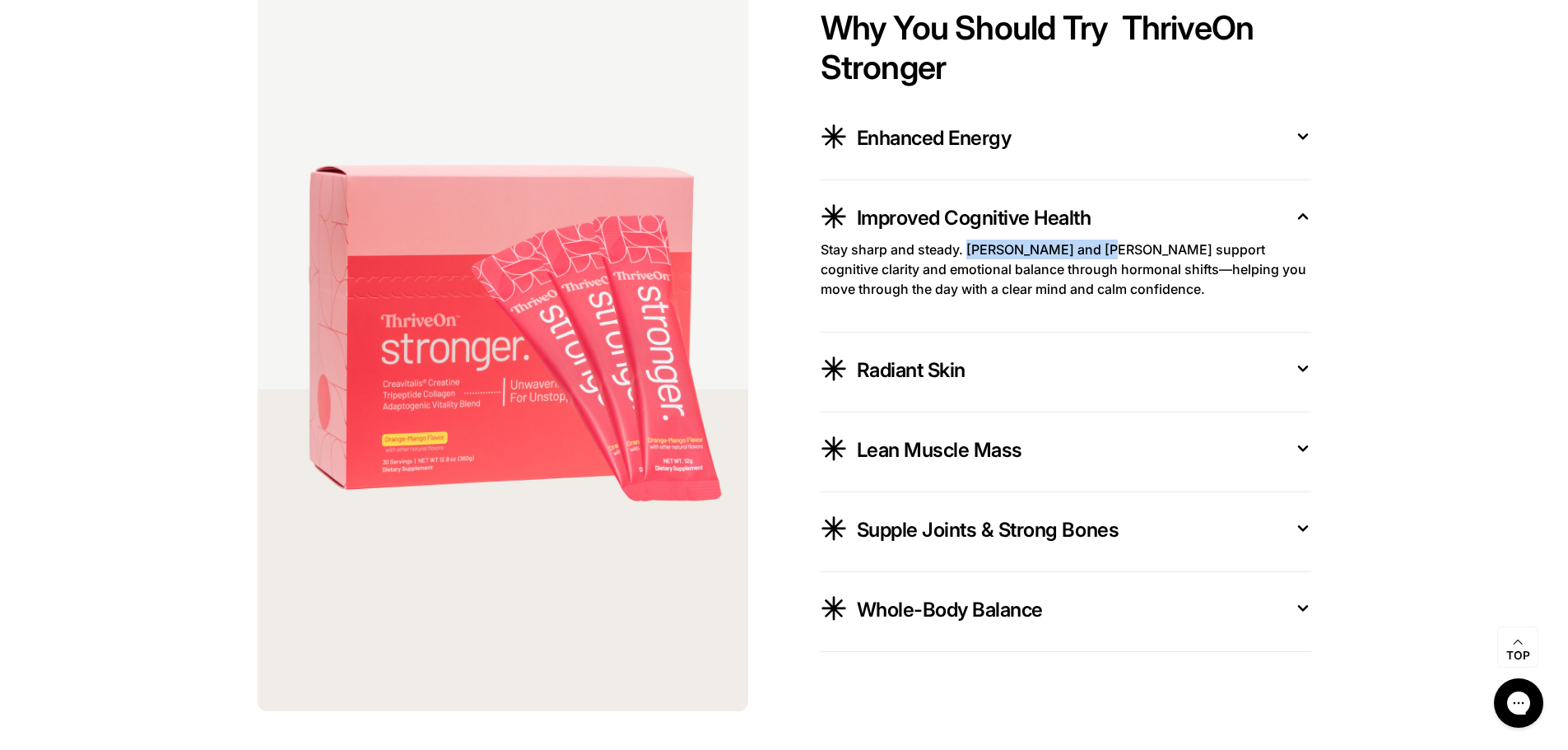
drag, startPoint x: 969, startPoint y: 257, endPoint x: 1095, endPoint y: 252, distance: 126.1
click at [1095, 252] on p "Stay sharp and steady. [PERSON_NAME] and [PERSON_NAME] support cognitive clarit…" at bounding box center [1066, 269] width 491 height 59
copy p "[PERSON_NAME] and Rhodiola"
click at [988, 384] on div "Radiant Skin" at bounding box center [1071, 368] width 428 height 31
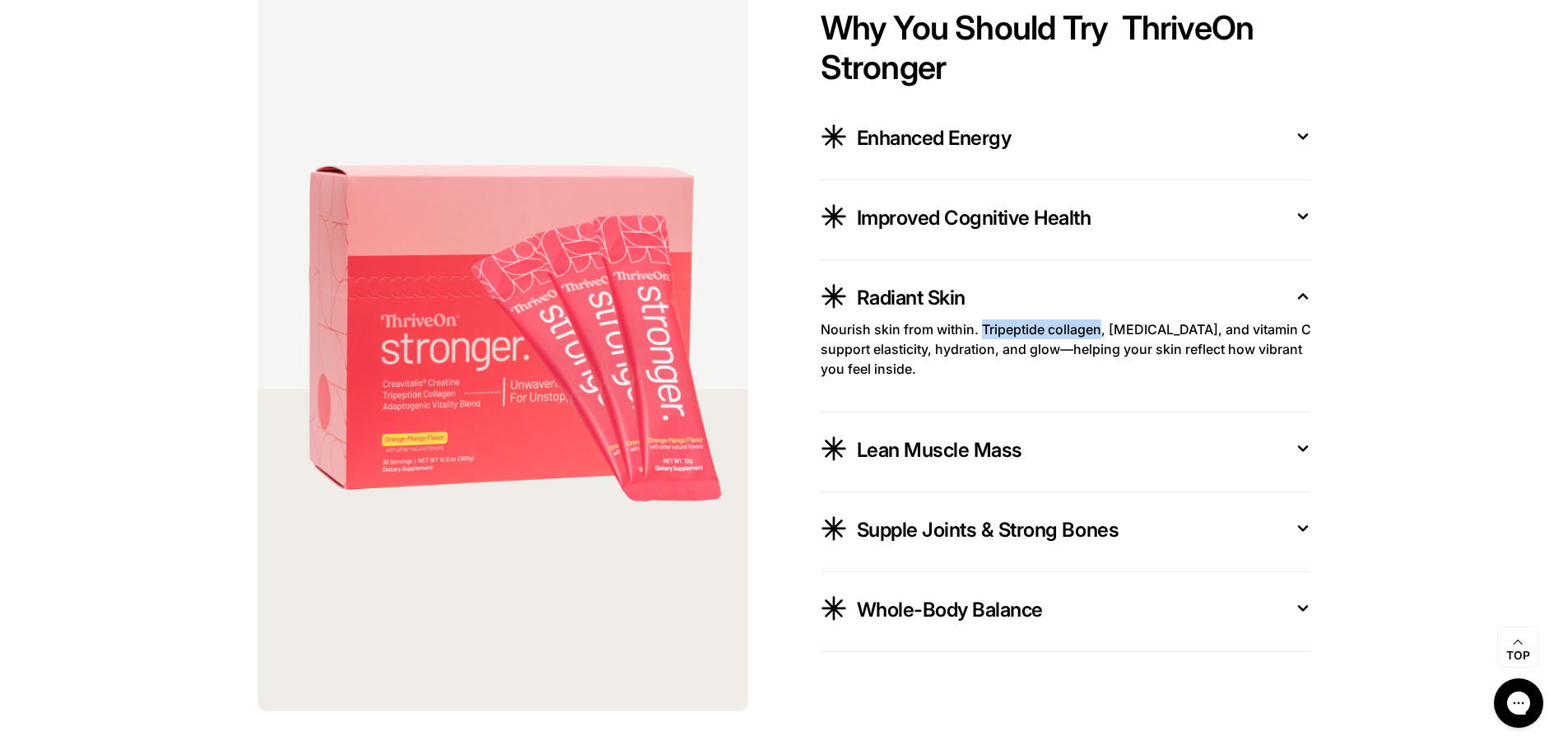
drag, startPoint x: 983, startPoint y: 340, endPoint x: 1096, endPoint y: 339, distance: 113.0
click at [1096, 339] on p "Nourish skin from within. Tripeptide collagen, [MEDICAL_DATA], and vitamin C su…" at bounding box center [1066, 348] width 491 height 59
copy p "Tripeptide collagen"
click at [1053, 464] on div "Lean Muscle Mass" at bounding box center [1071, 448] width 428 height 31
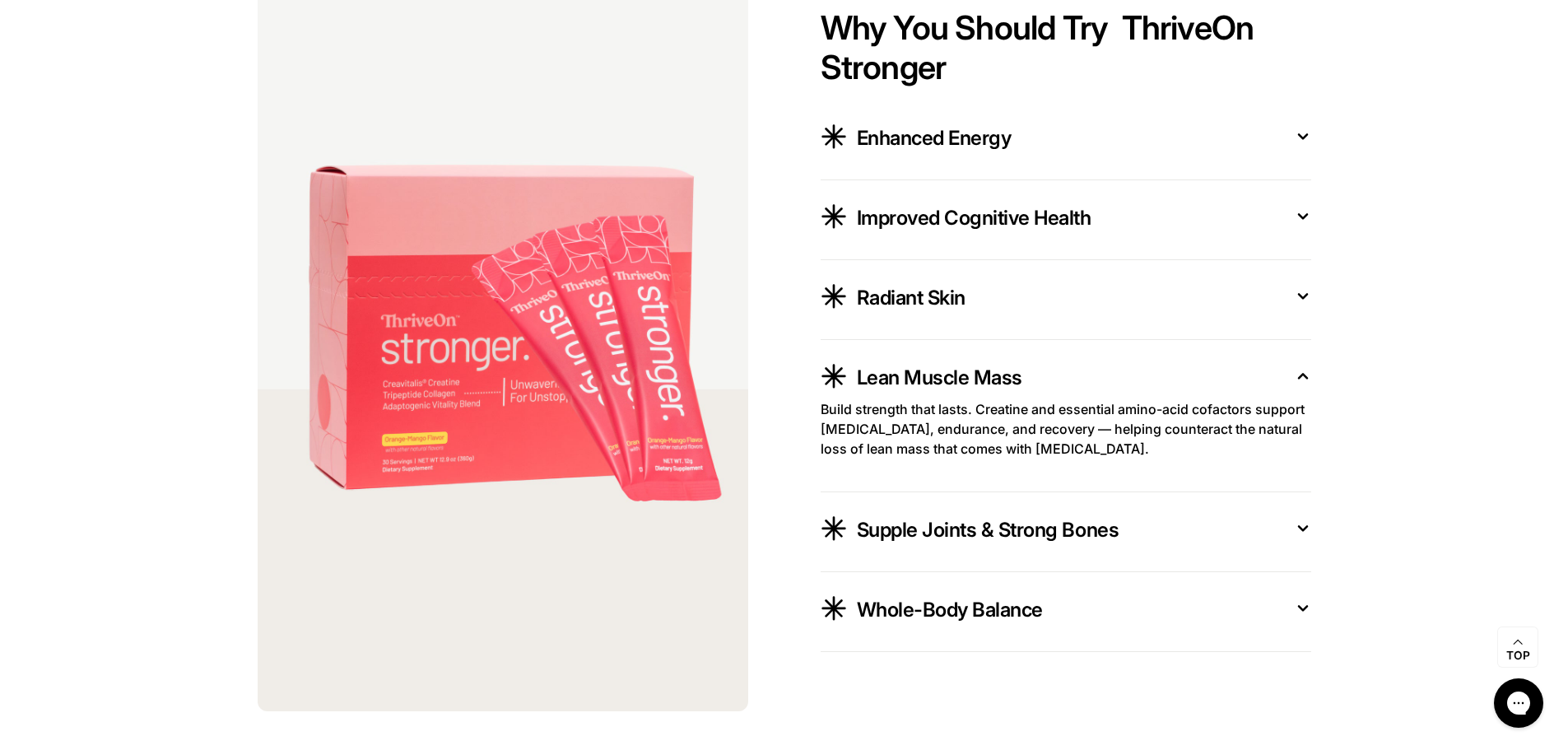
click at [989, 240] on button "Improved Cognitive Health" at bounding box center [1066, 220] width 491 height 40
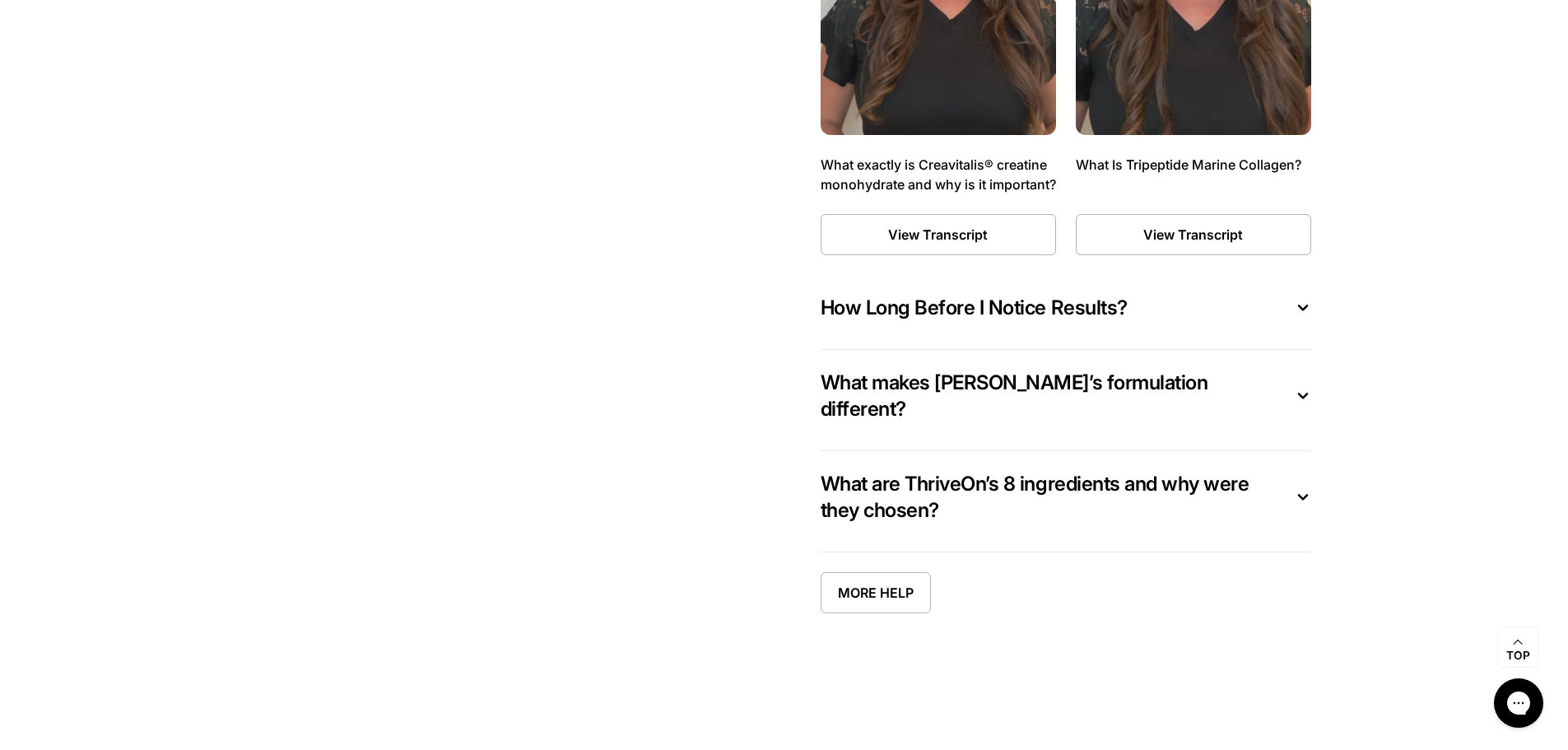
scroll to position [8575, 0]
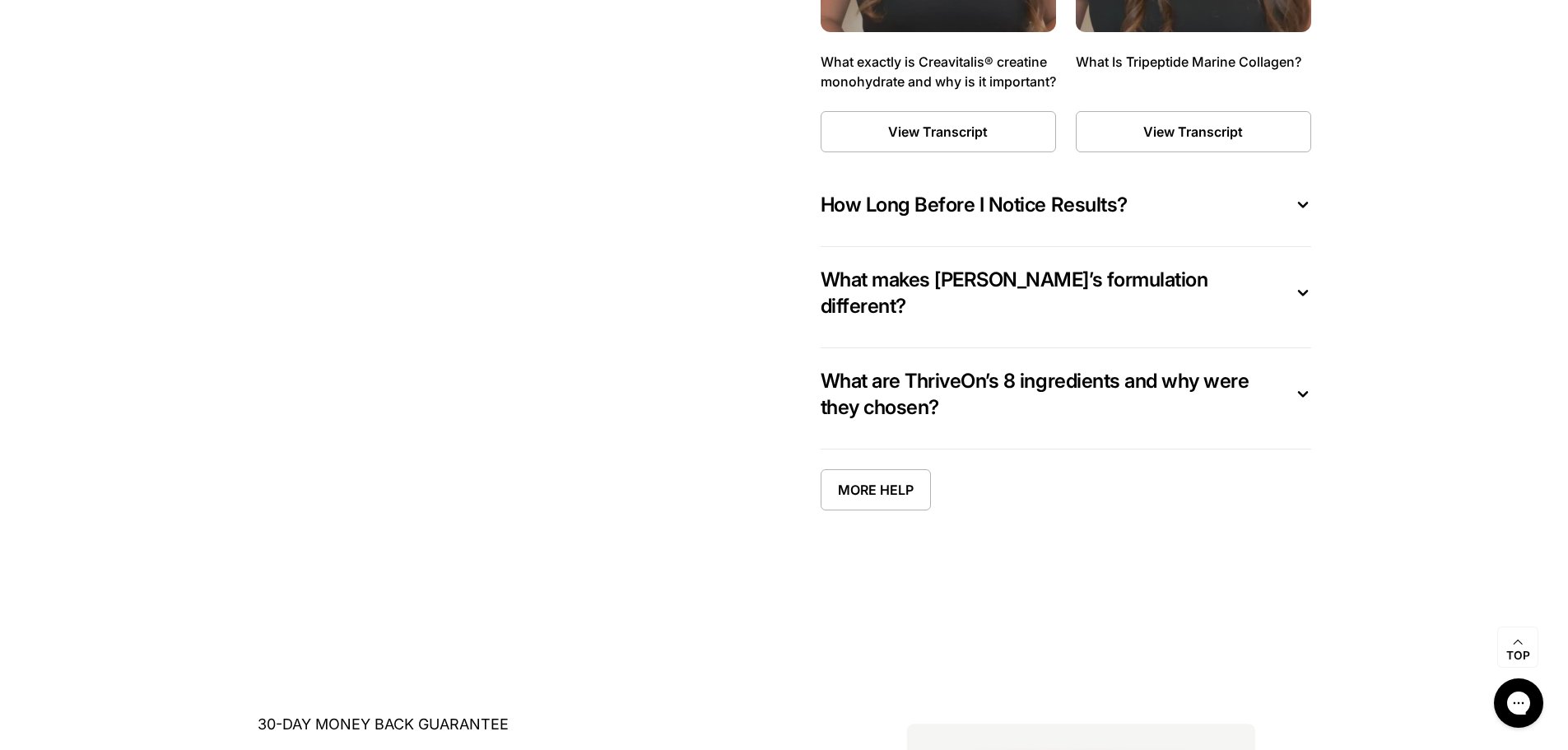
click at [1155, 296] on span "What makes [PERSON_NAME]’s formulation different?" at bounding box center [1053, 292] width 464 height 52
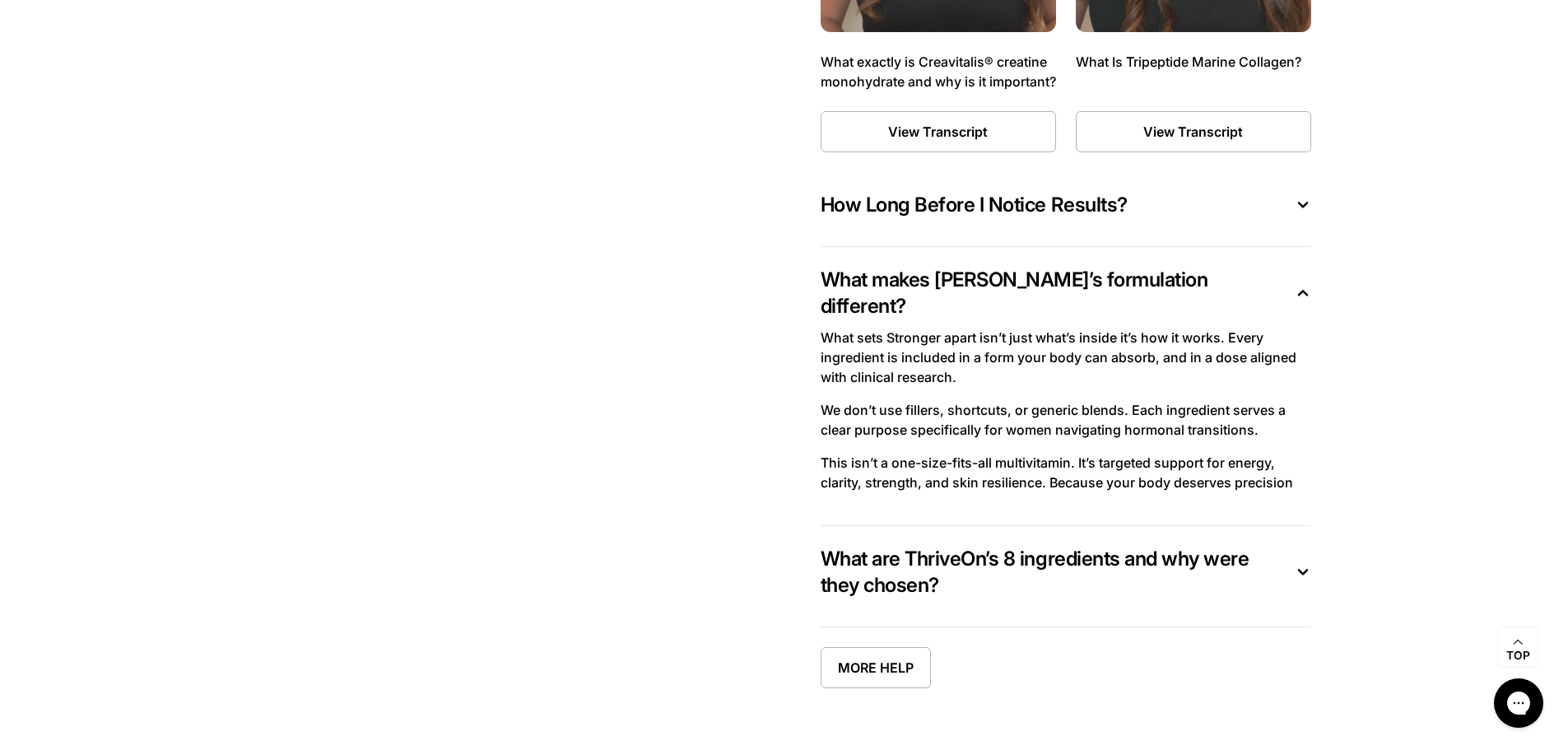
scroll to position [8739, 0]
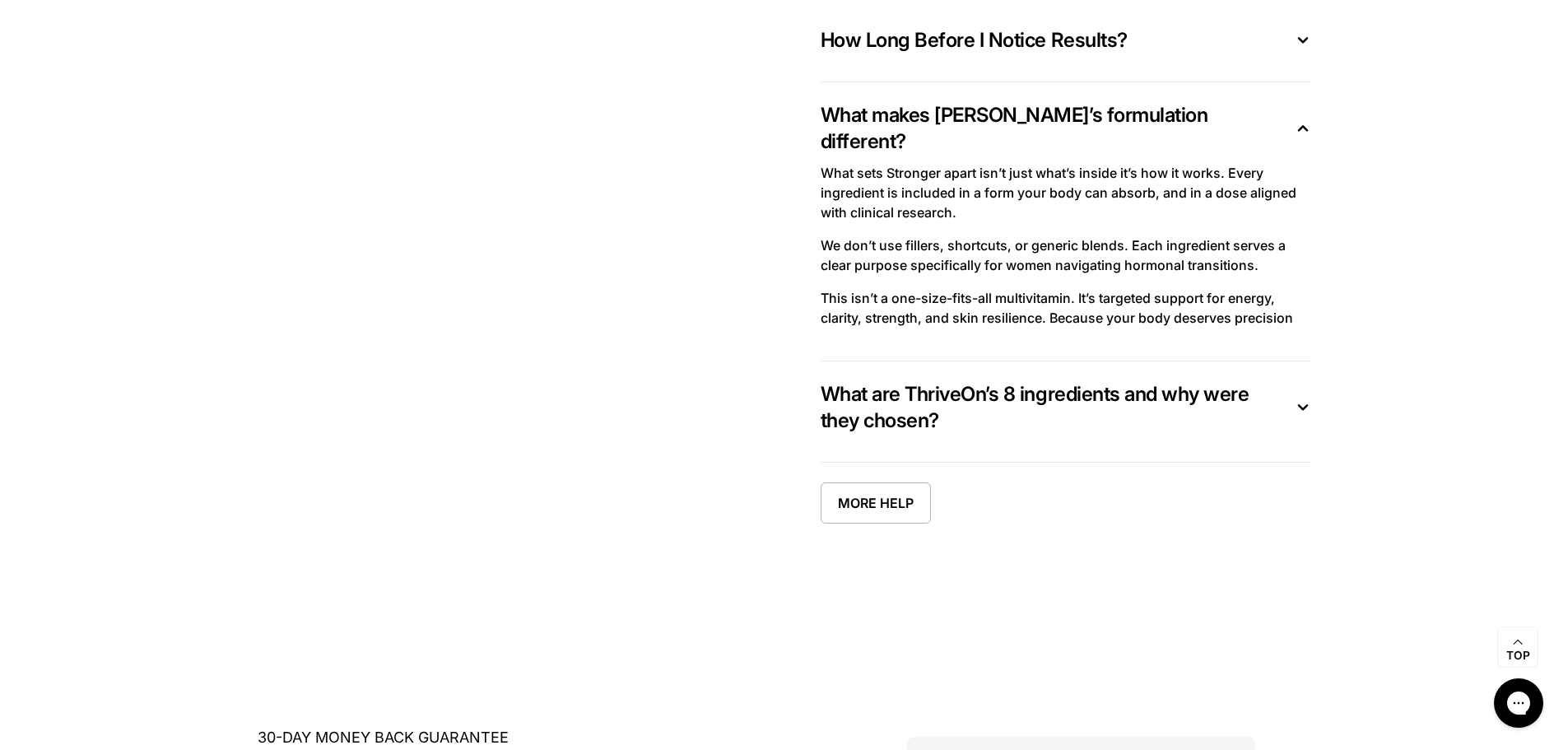
click at [1014, 381] on span "What are ThriveOn’s 8 ingredients and why were they chosen?" at bounding box center [1053, 407] width 464 height 52
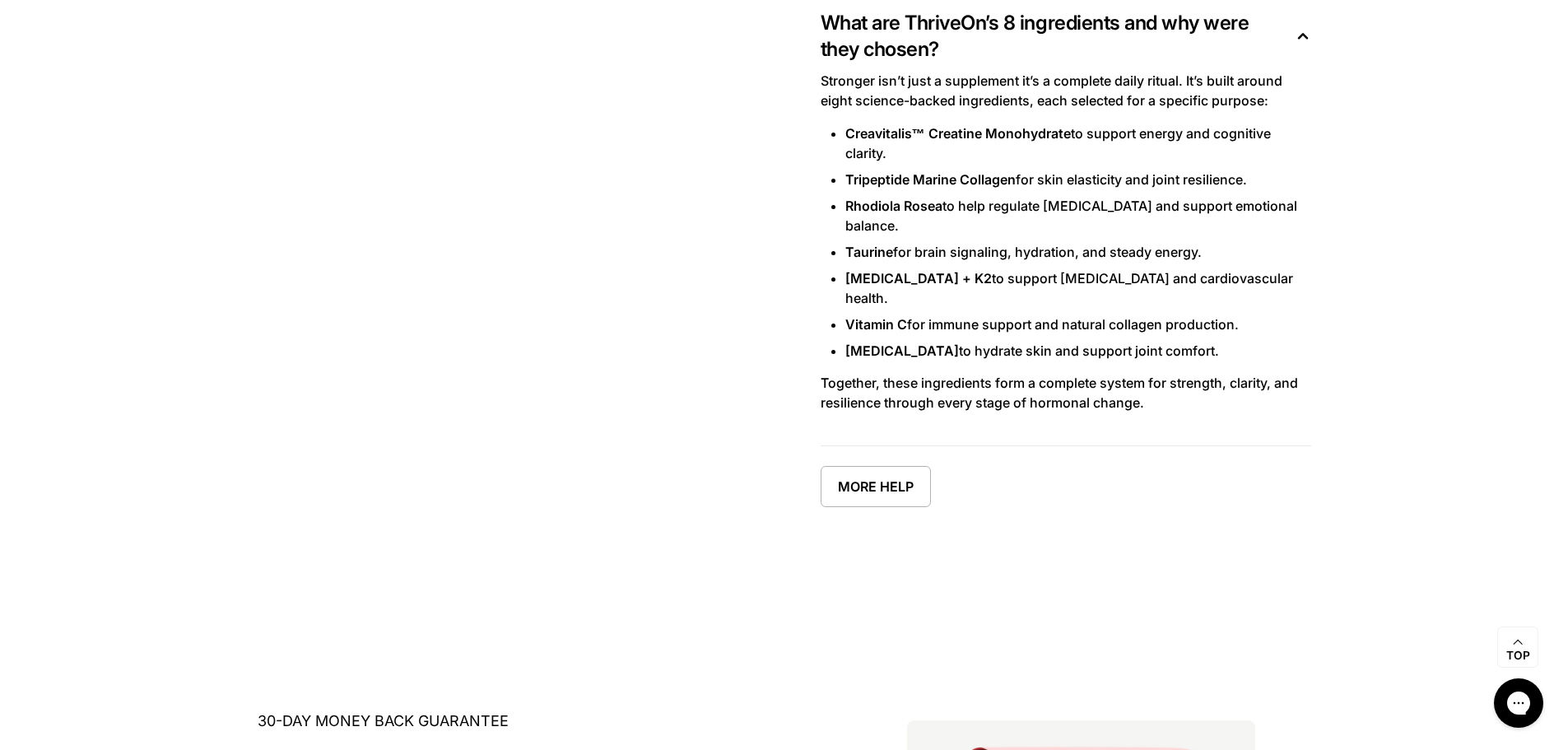
scroll to position [8986, 0]
